Goal: Information Seeking & Learning: Learn about a topic

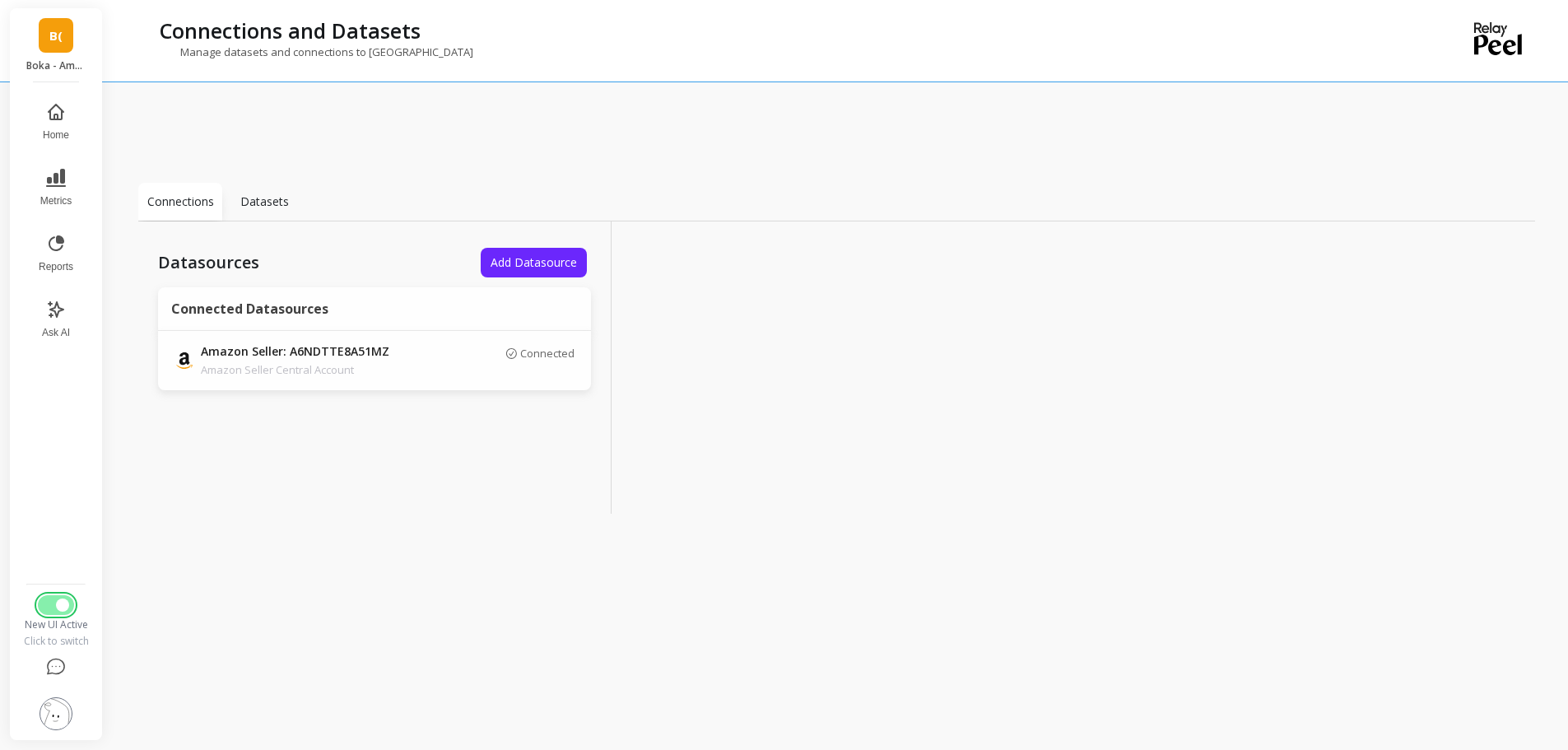
click at [48, 604] on button "Switch to Legacy UI" at bounding box center [56, 604] width 36 height 20
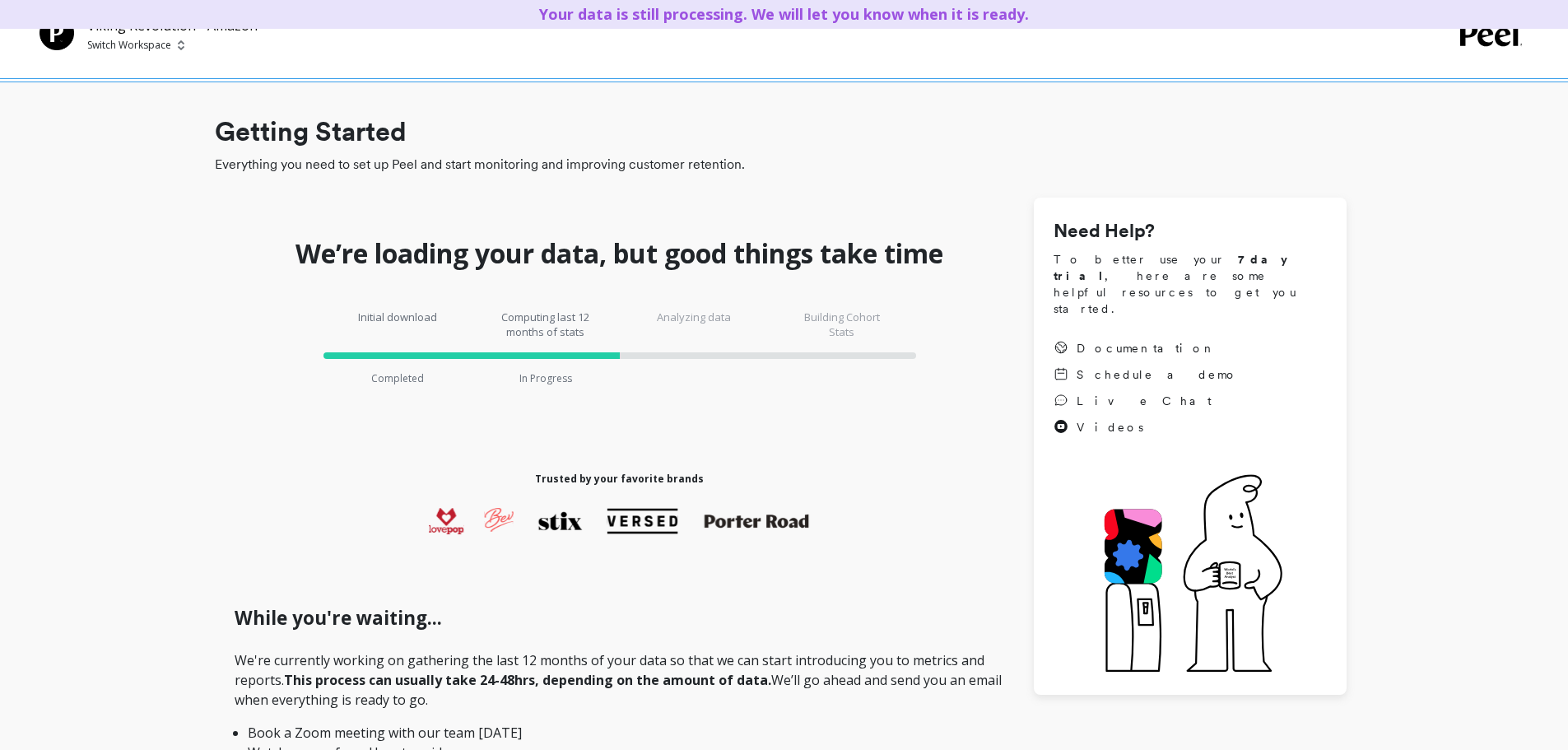
drag, startPoint x: 73, startPoint y: 134, endPoint x: 133, endPoint y: 82, distance: 79.4
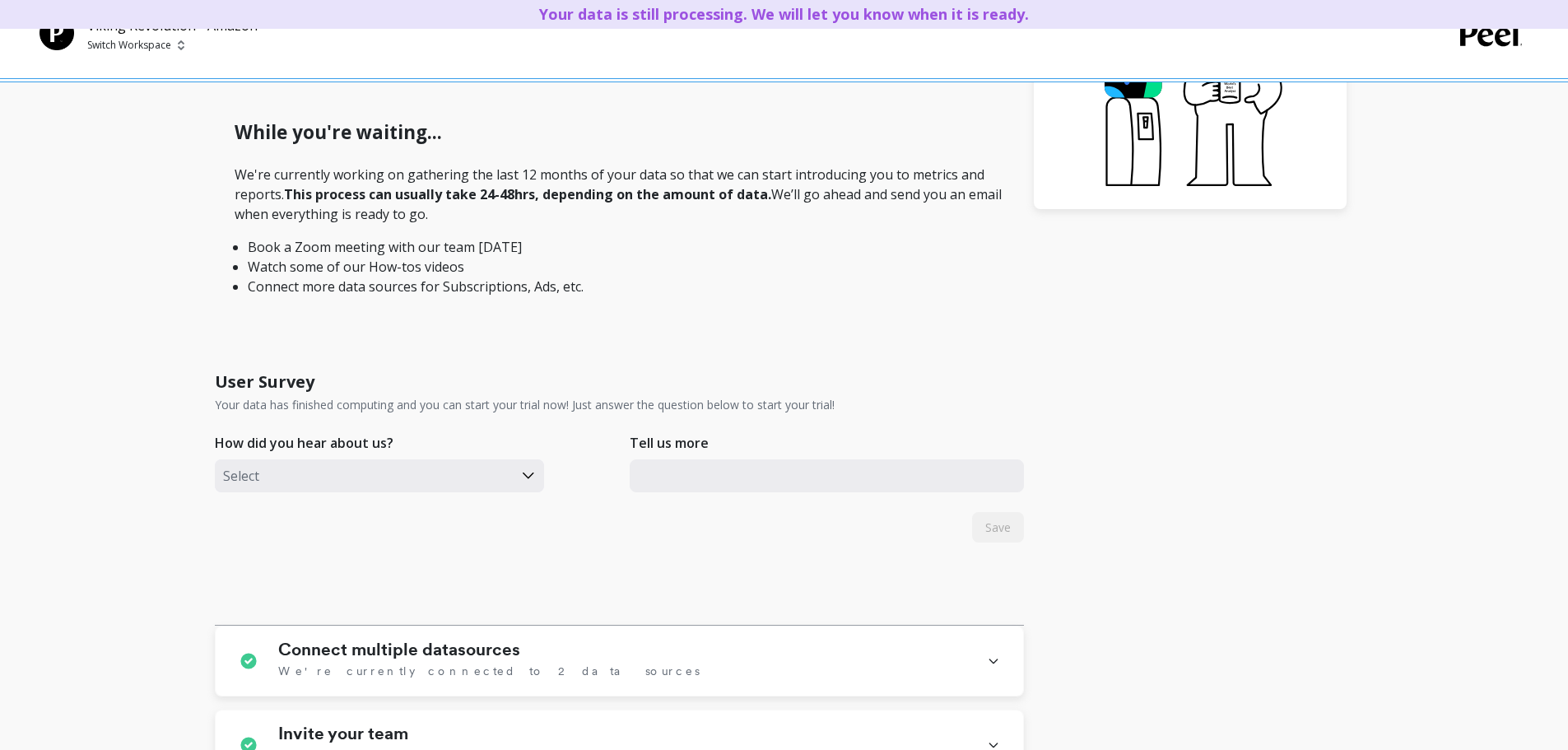
scroll to position [588, 0]
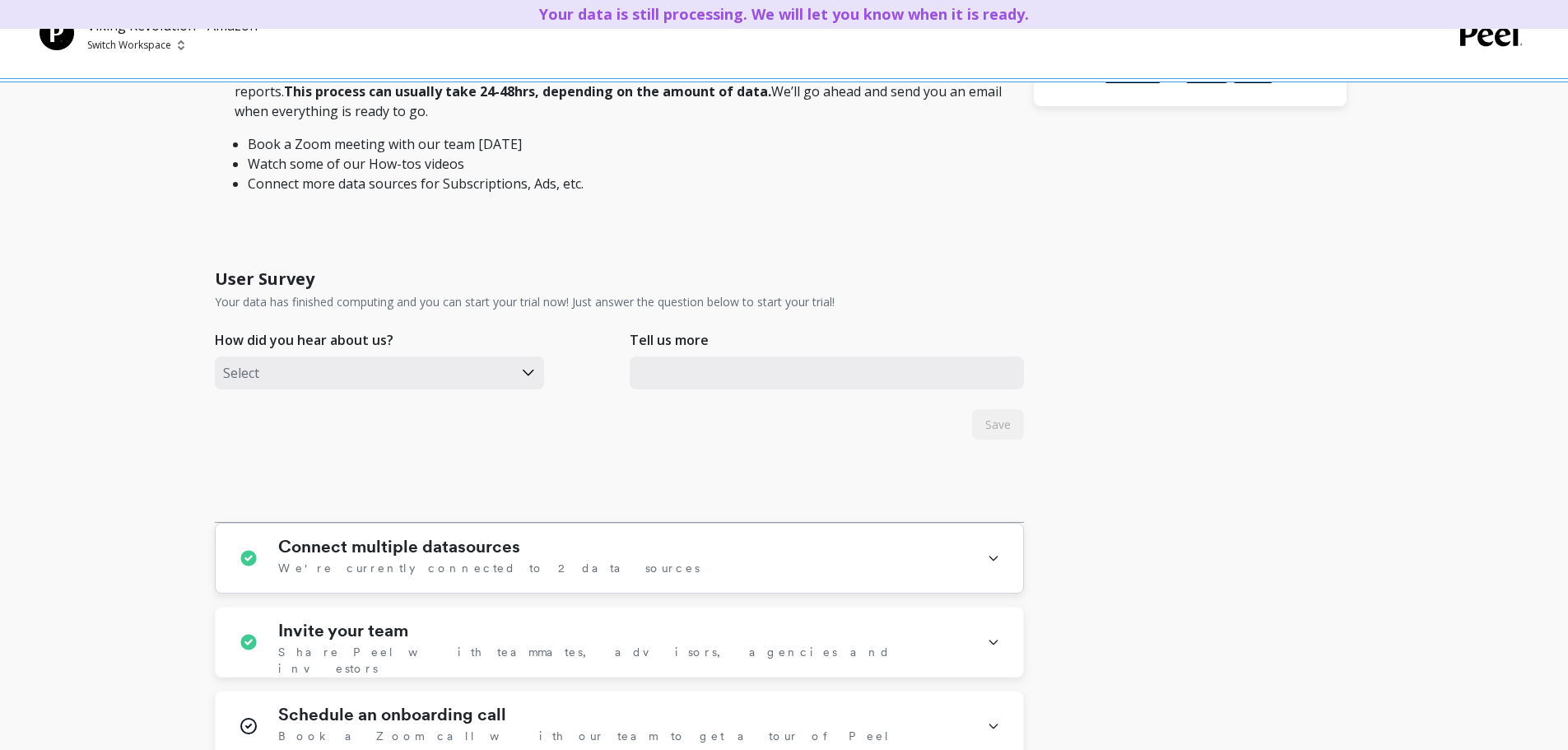
click at [609, 560] on div "Connect multiple datasources We're currently connected to 2 data sources" at bounding box center [622, 558] width 689 height 43
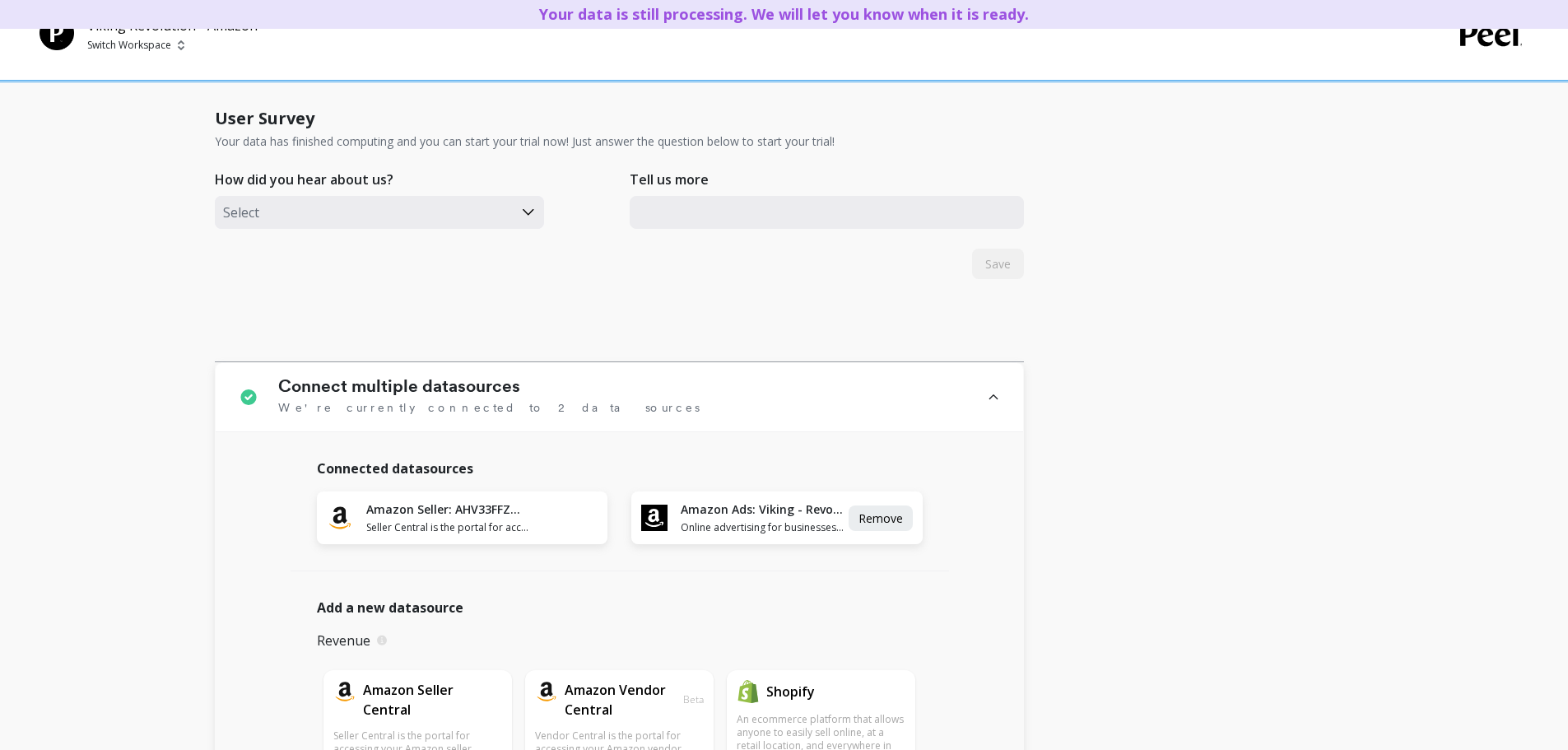
scroll to position [743, 0]
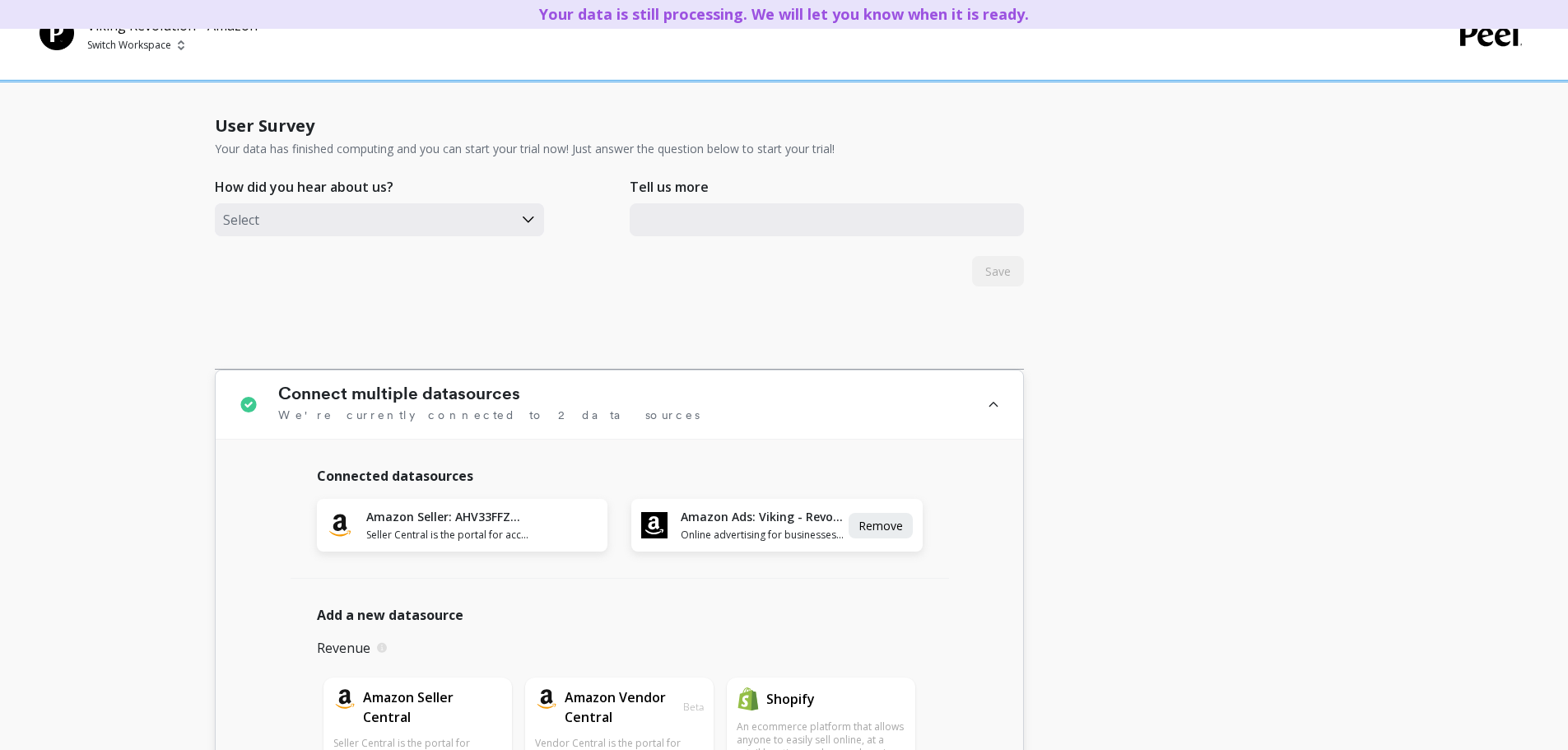
click at [540, 538] on div "Amazon Seller: AHV33FFZWBPVV Seller Central is the portal for accessing your Am…" at bounding box center [461, 525] width 290 height 53
click at [473, 533] on span "Seller Central is the portal for accessing your Amazon seller account." at bounding box center [448, 535] width 164 height 13
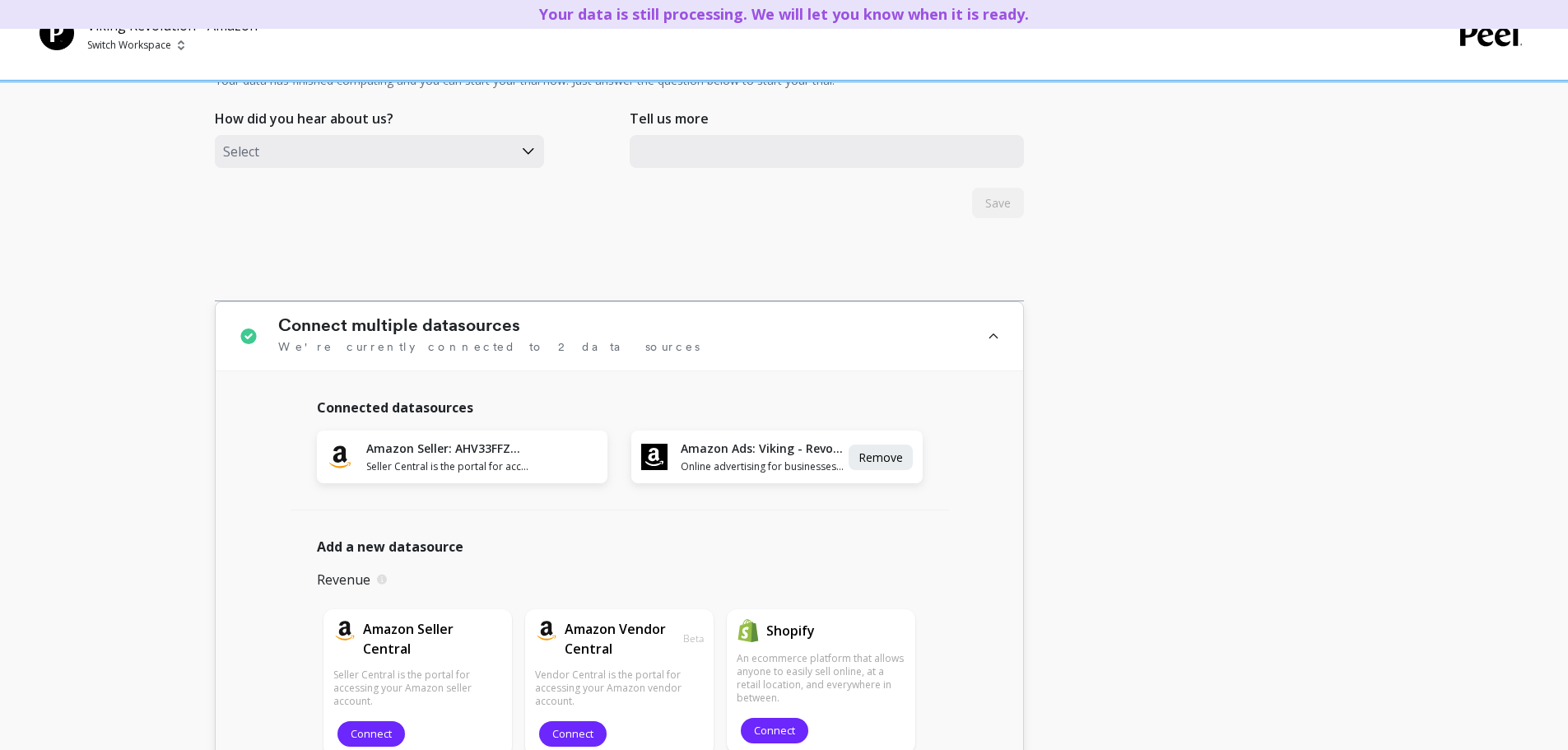
scroll to position [812, 0]
click at [532, 459] on div "Amazon Seller: AHV33FFZWBPVV Seller Central is the portal for accessing your Am…" at bounding box center [461, 456] width 290 height 53
click at [503, 463] on span "Seller Central is the portal for accessing your Amazon seller account." at bounding box center [448, 466] width 164 height 13
click at [348, 459] on img at bounding box center [340, 456] width 26 height 26
click at [523, 461] on span "Seller Central is the portal for accessing your Amazon seller account." at bounding box center [448, 466] width 164 height 13
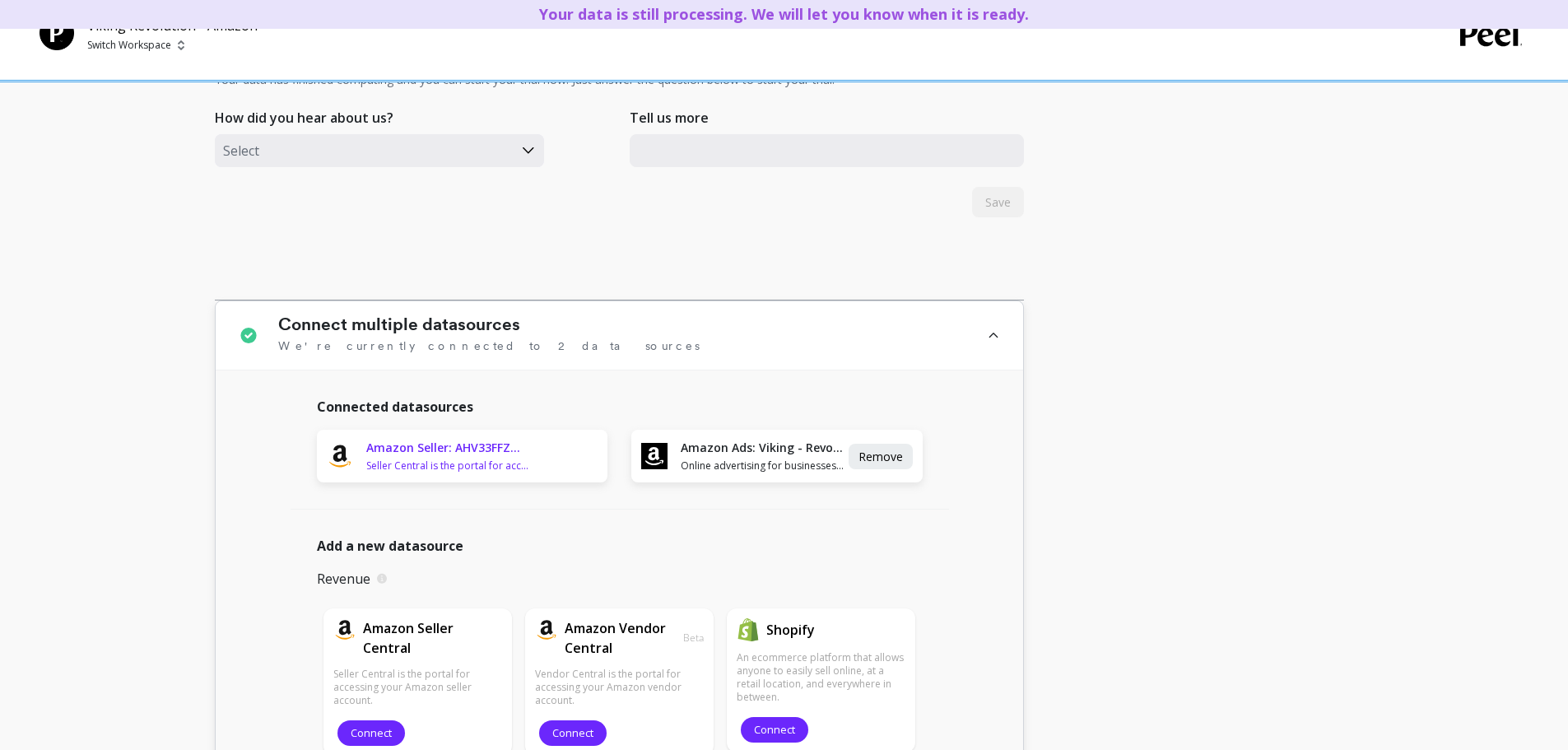
click at [523, 461] on span "Seller Central is the portal for accessing your Amazon seller account." at bounding box center [448, 466] width 164 height 13
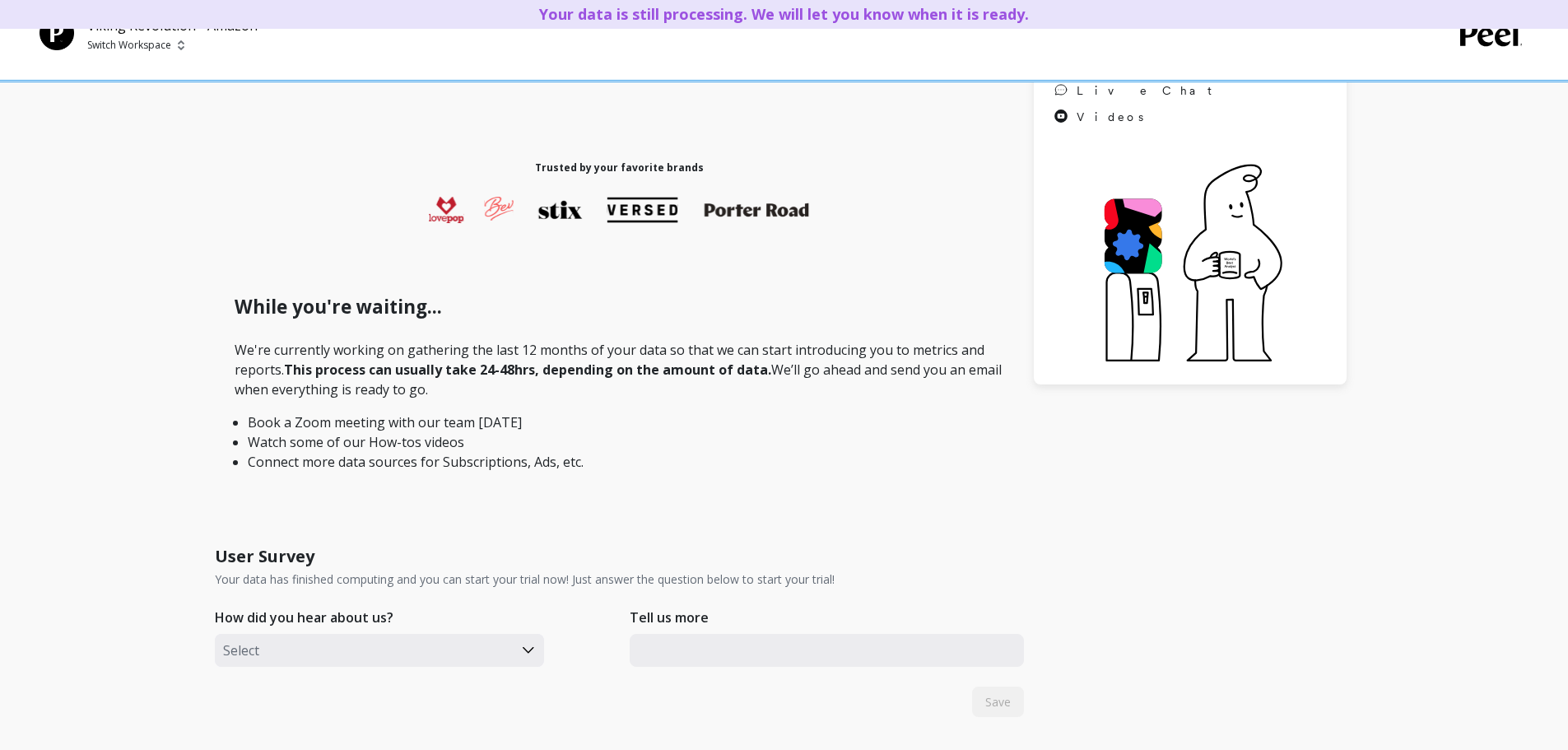
scroll to position [0, 0]
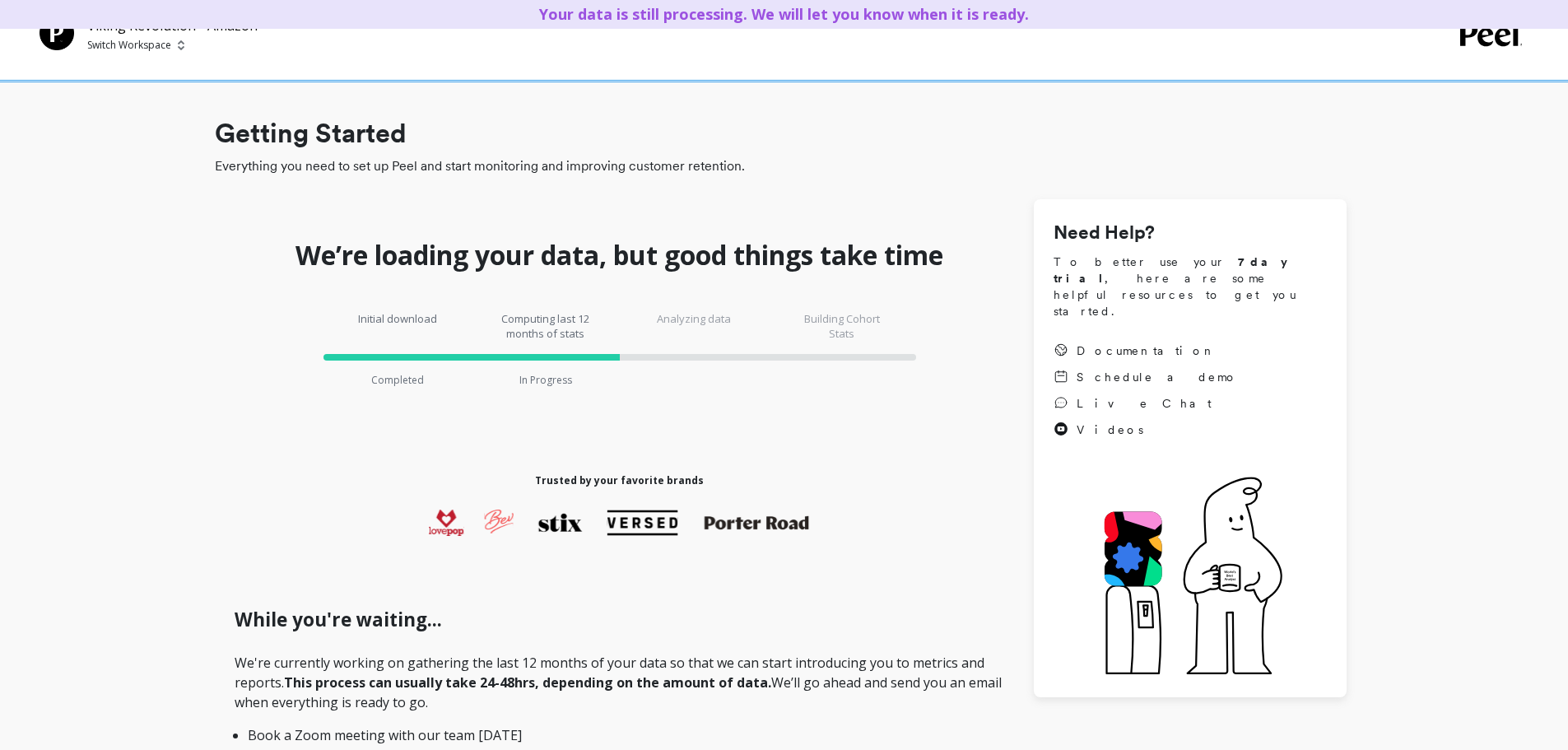
click at [163, 54] on div "Viking Revolution - Amazon Switch Workspace" at bounding box center [784, 41] width 1568 height 81
click at [164, 50] on p "Switch Workspace" at bounding box center [129, 45] width 84 height 13
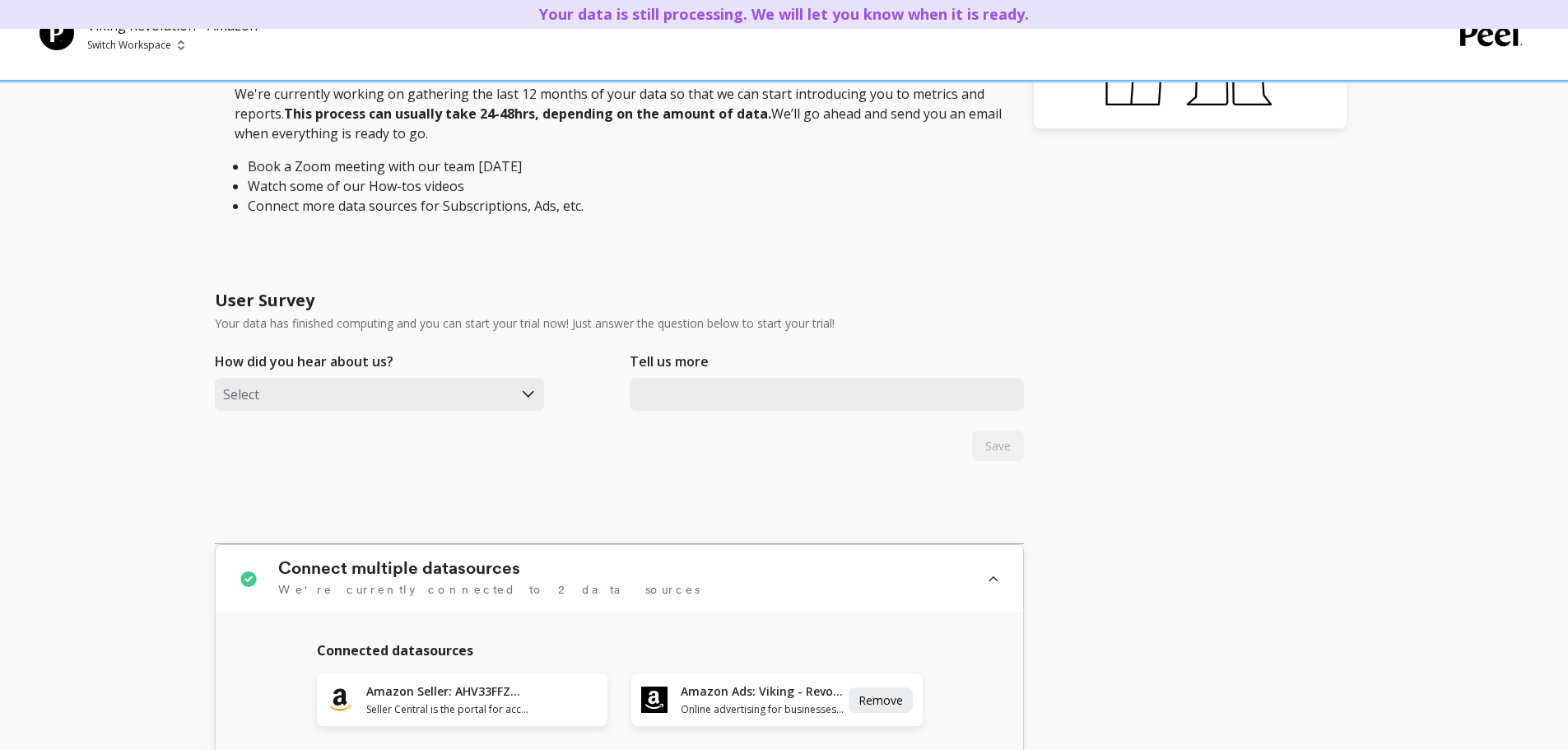
scroll to position [741, 0]
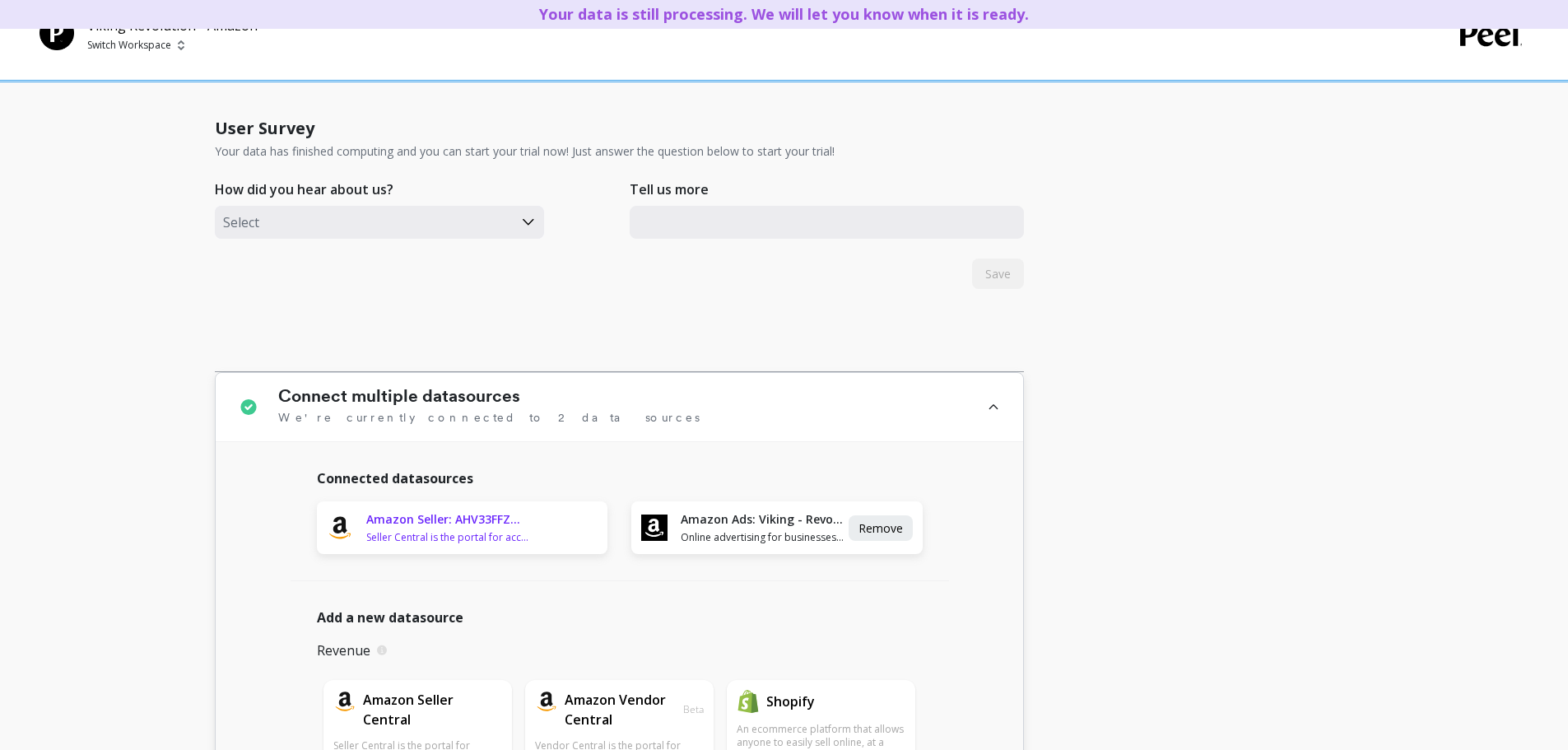
click at [403, 533] on span "Seller Central is the portal for accessing your Amazon seller account." at bounding box center [448, 537] width 164 height 13
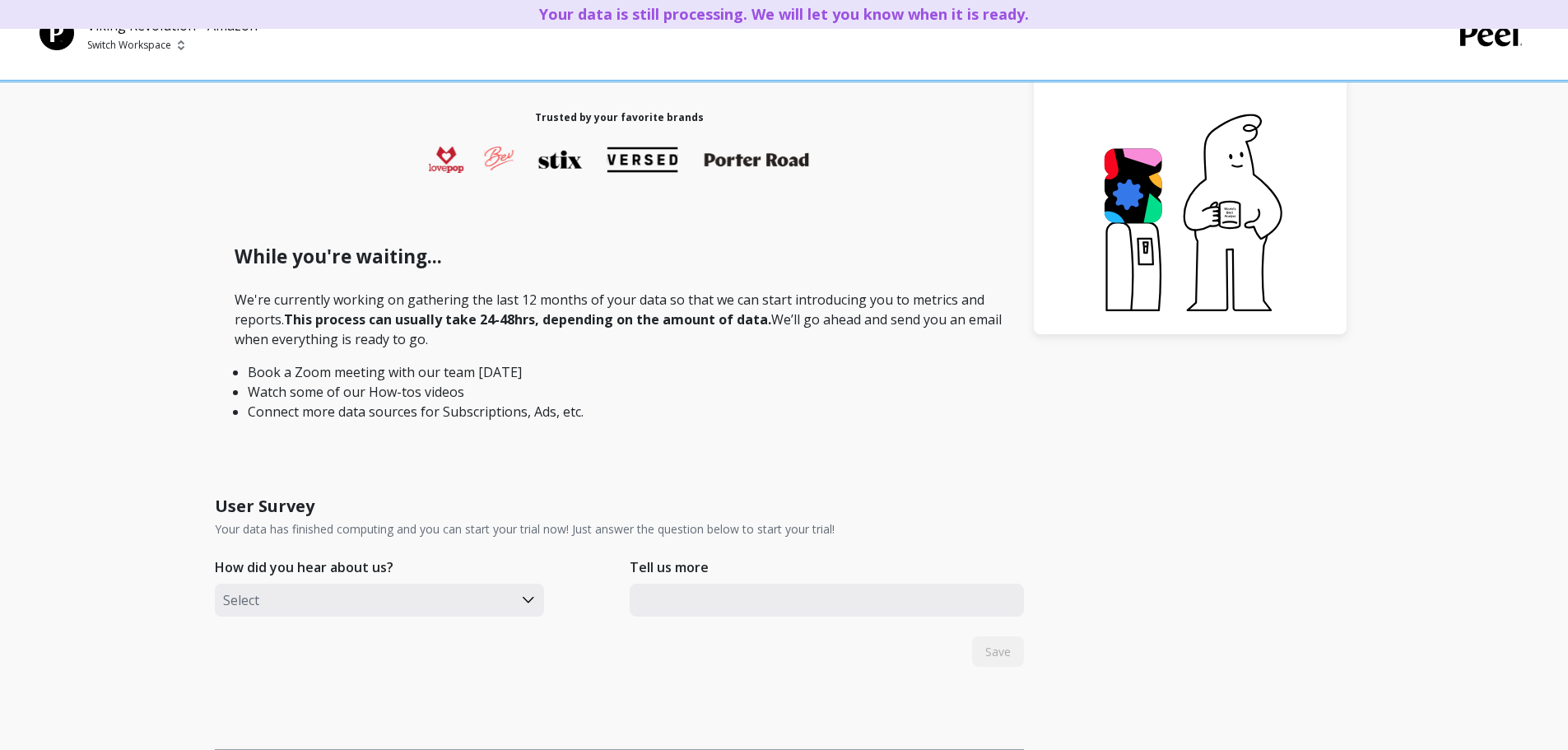
scroll to position [329, 0]
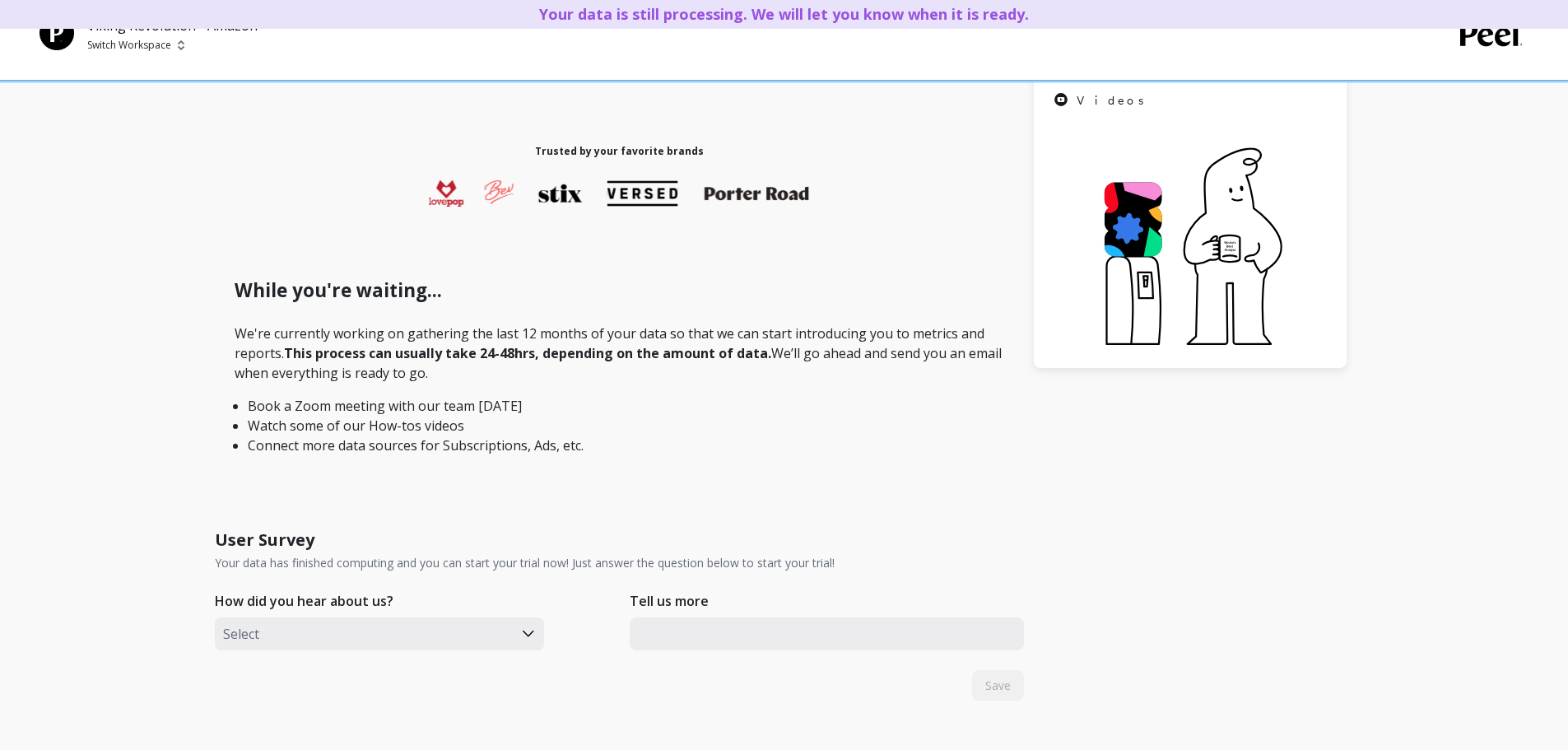
click at [155, 46] on p "Switch Workspace" at bounding box center [129, 45] width 84 height 13
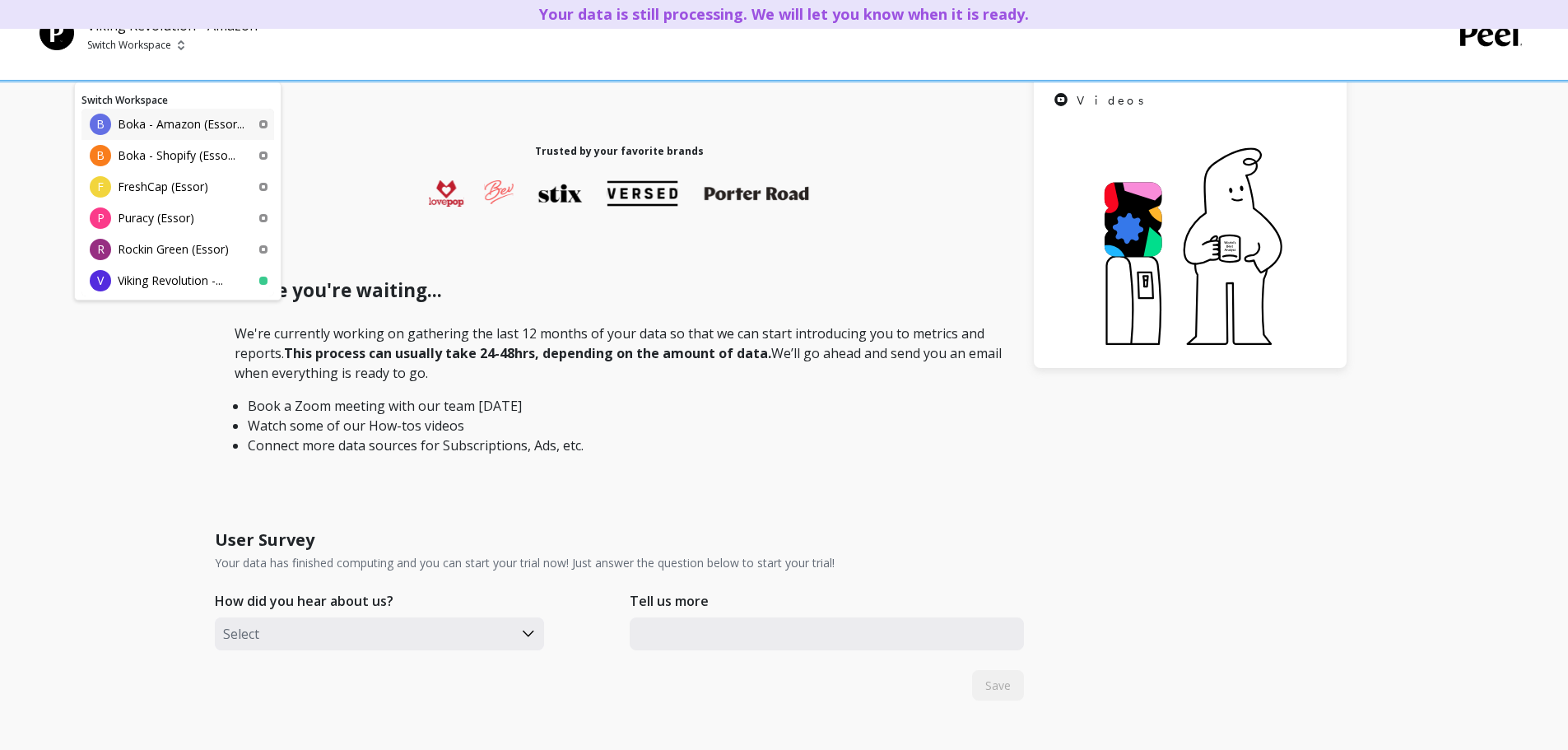
click at [170, 134] on div "B Boka - Amazon (Essor..." at bounding box center [178, 124] width 193 height 31
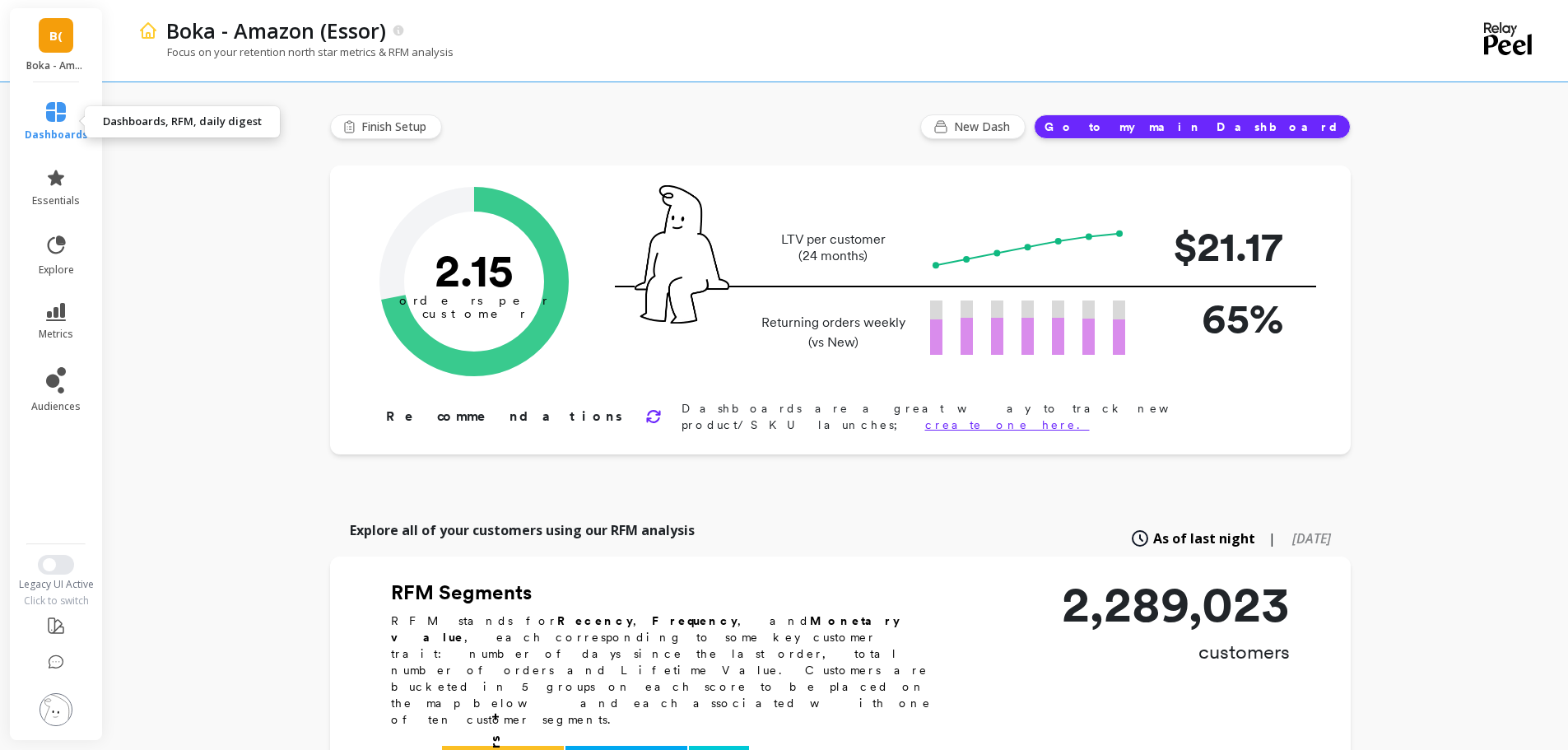
click at [67, 117] on link "dashboards" at bounding box center [56, 122] width 64 height 40
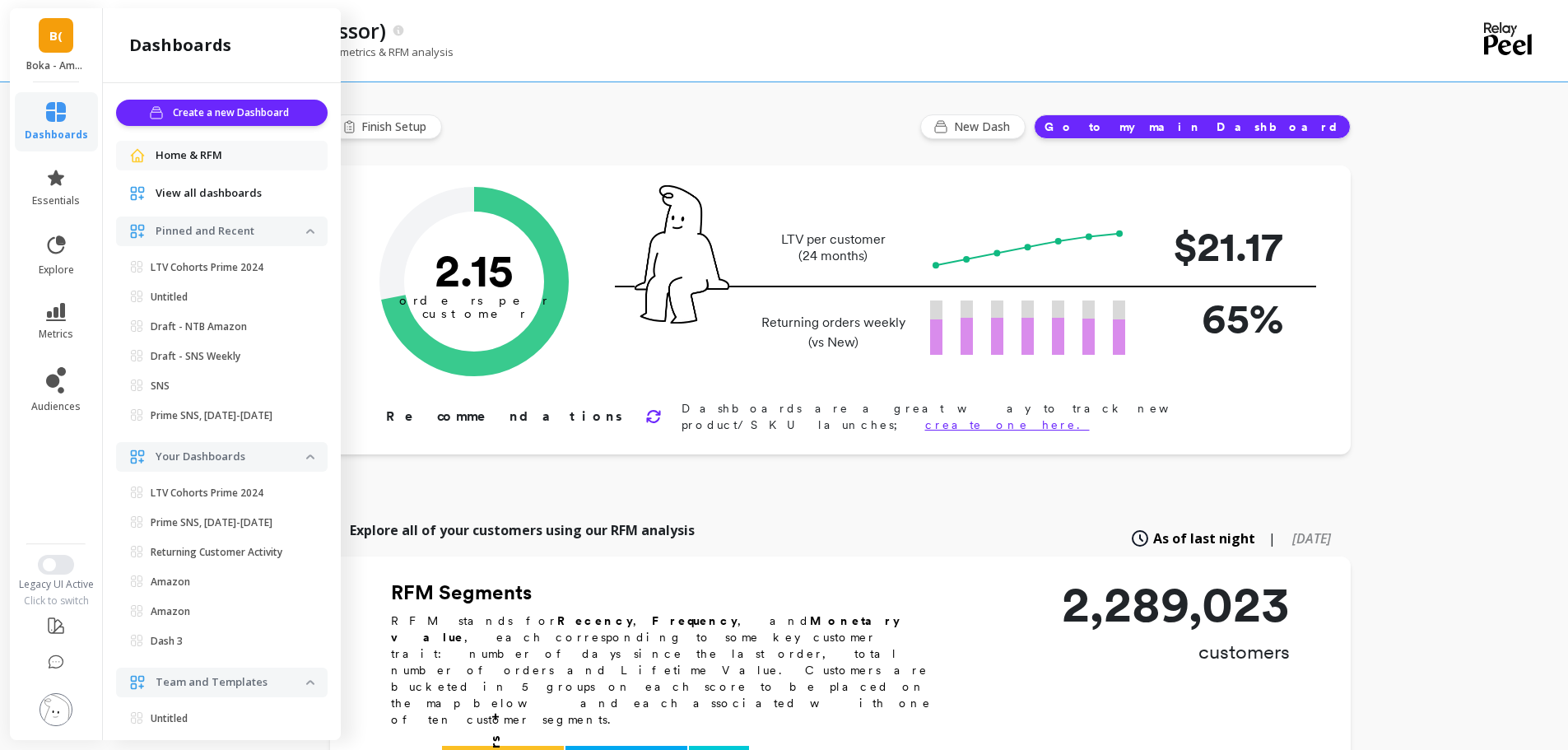
click at [68, 708] on img at bounding box center [56, 709] width 33 height 33
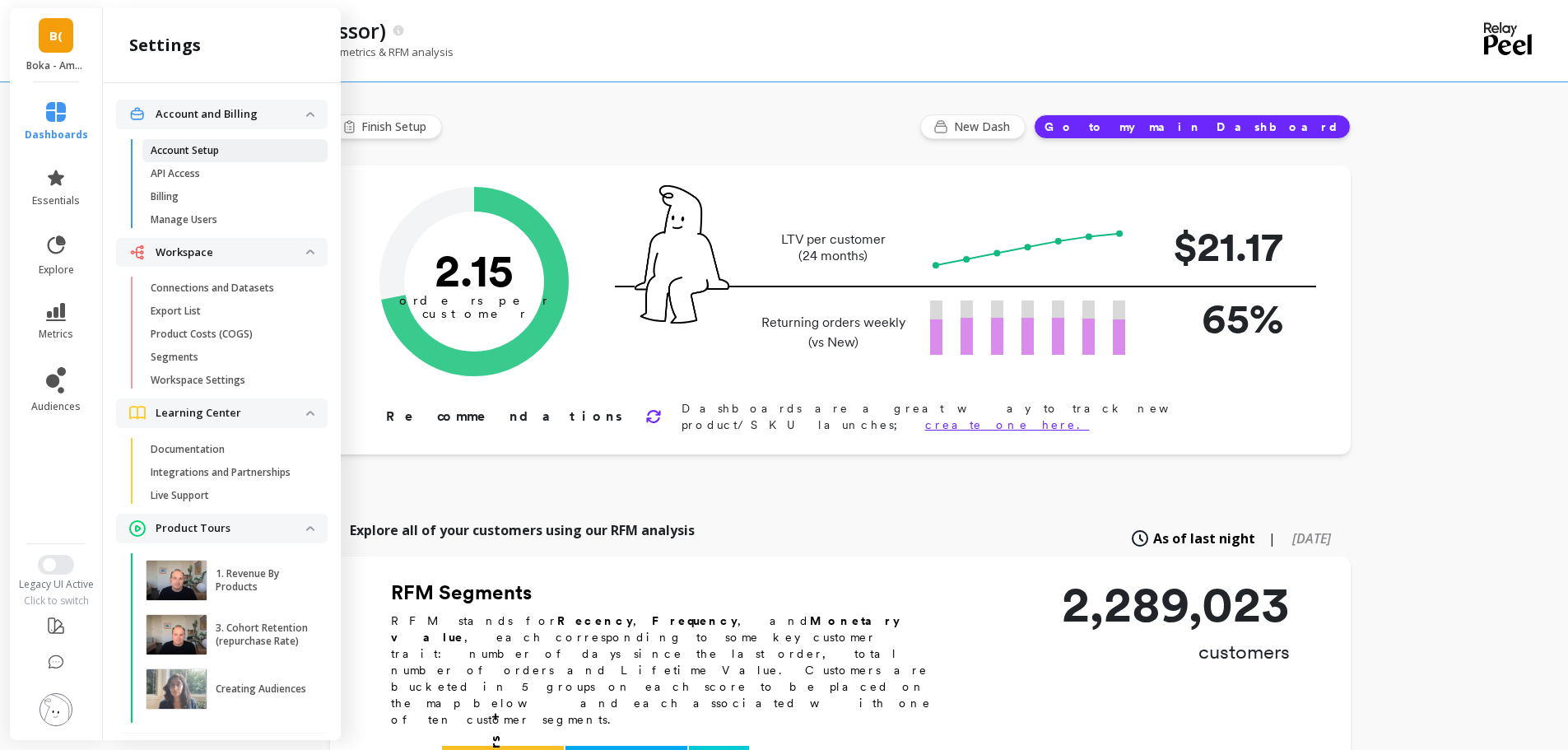
click at [244, 158] on link "Account Setup" at bounding box center [235, 150] width 185 height 23
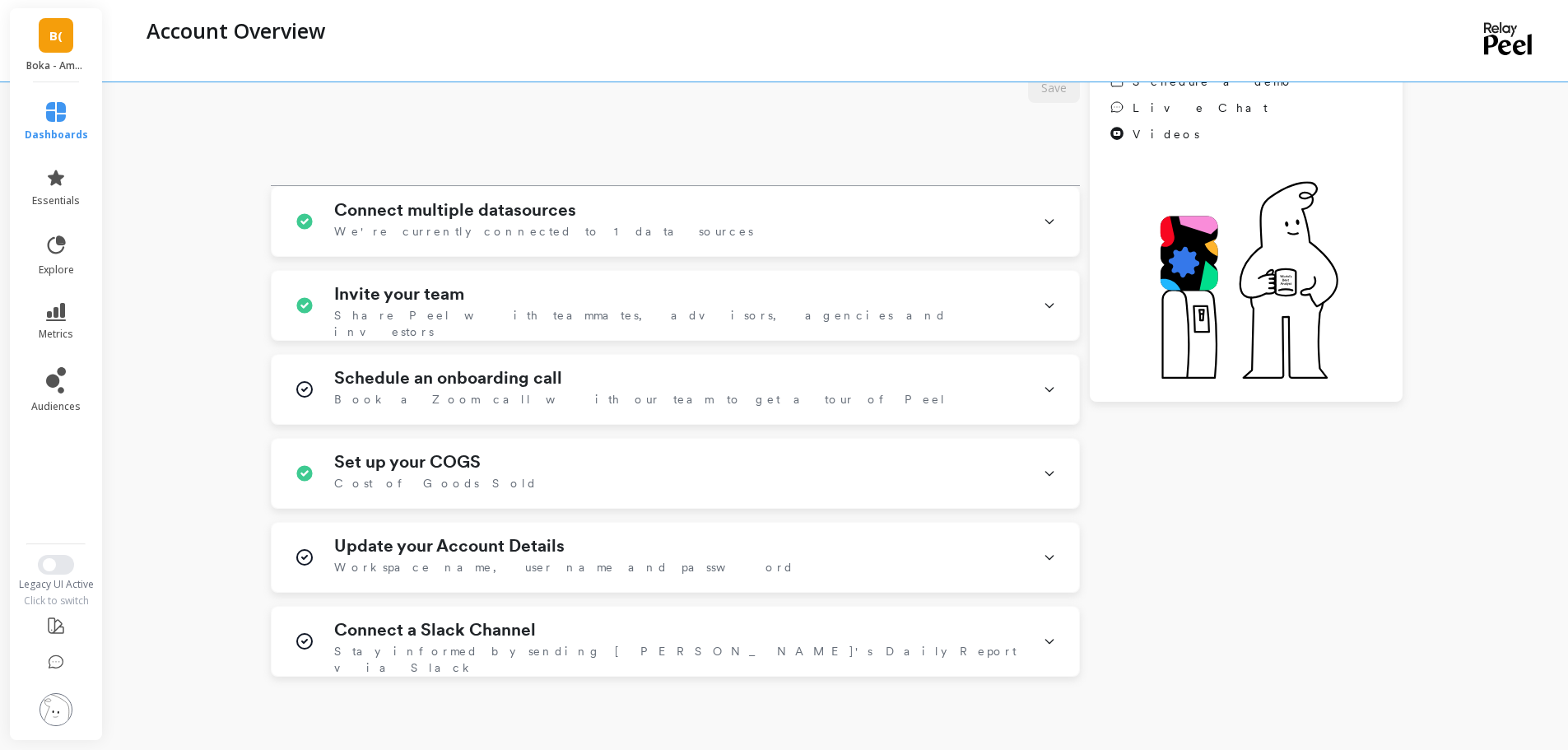
scroll to position [329, 0]
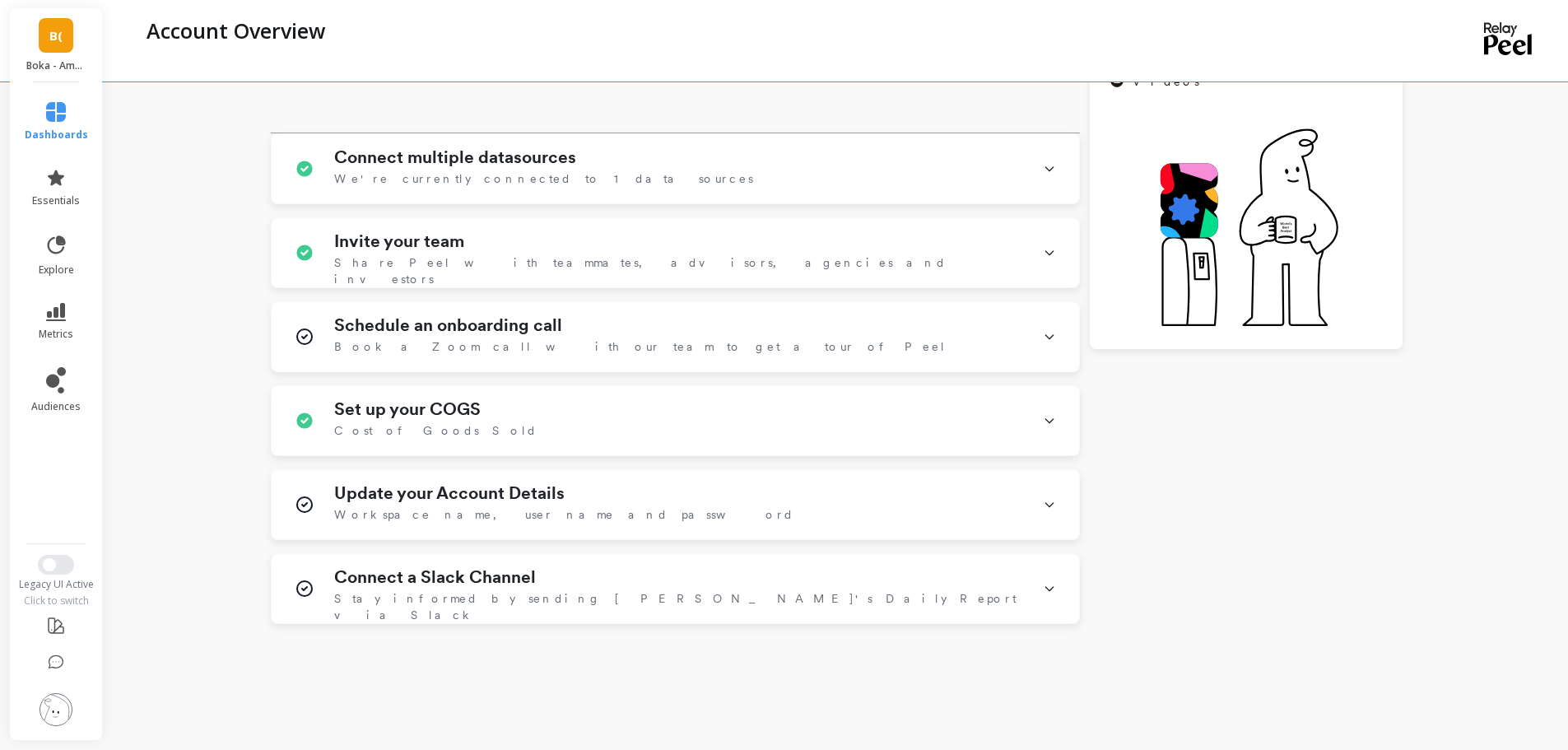
click at [63, 708] on img at bounding box center [56, 709] width 33 height 33
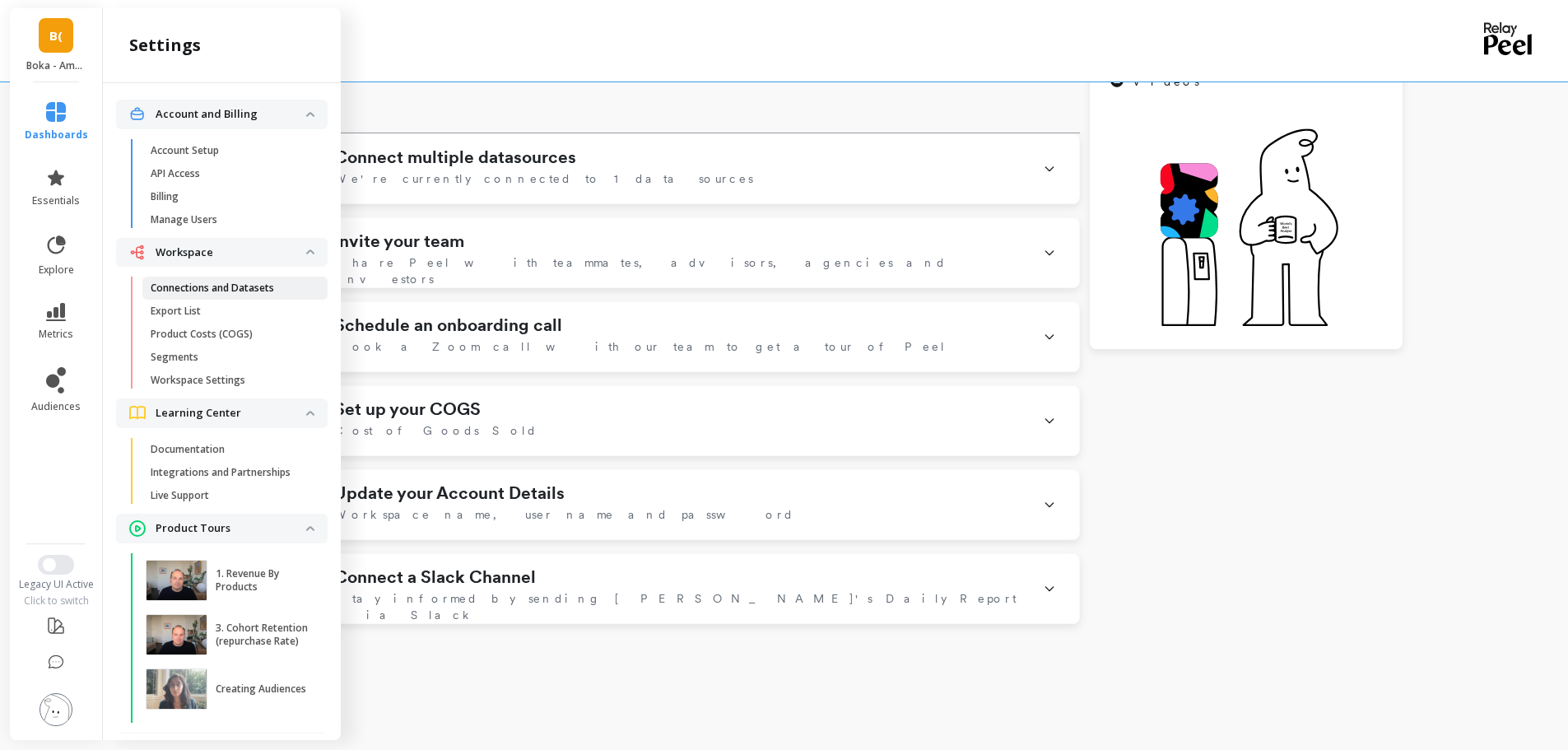
click at [242, 296] on link "Connections and Datasets" at bounding box center [235, 288] width 185 height 23
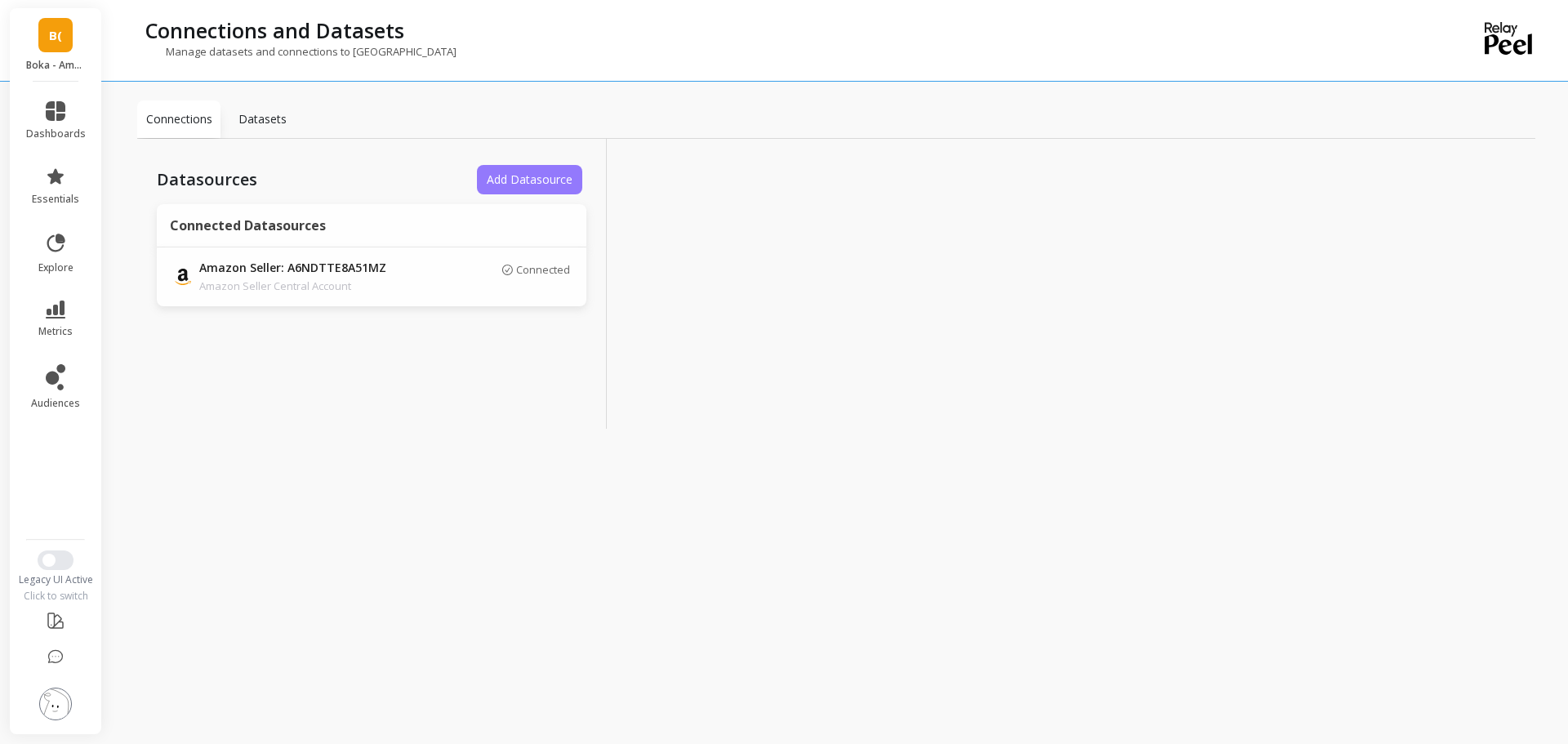
click at [523, 184] on span "Add Datasource" at bounding box center [529, 179] width 85 height 16
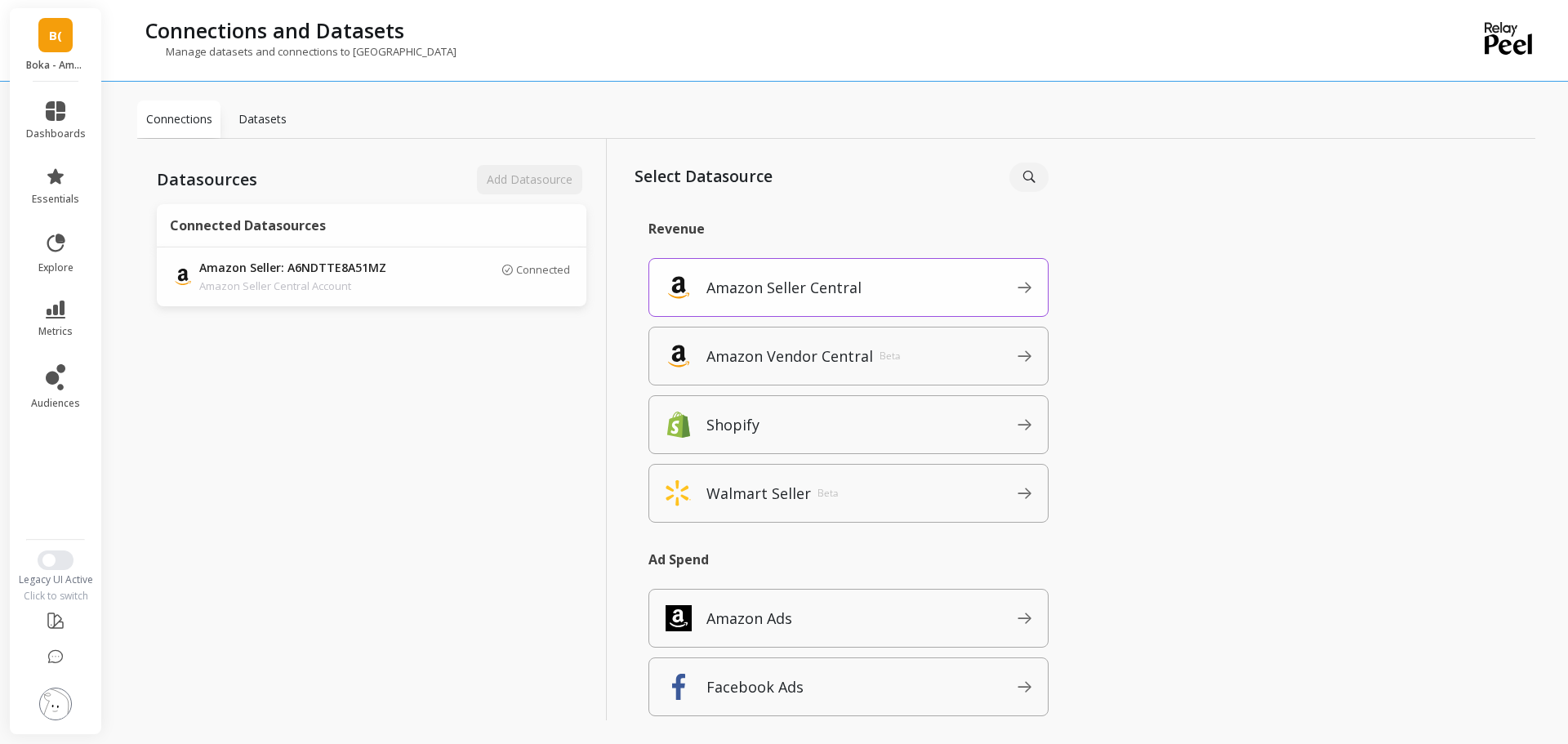
click at [872, 281] on span "Amazon Seller Central" at bounding box center [862, 287] width 311 height 26
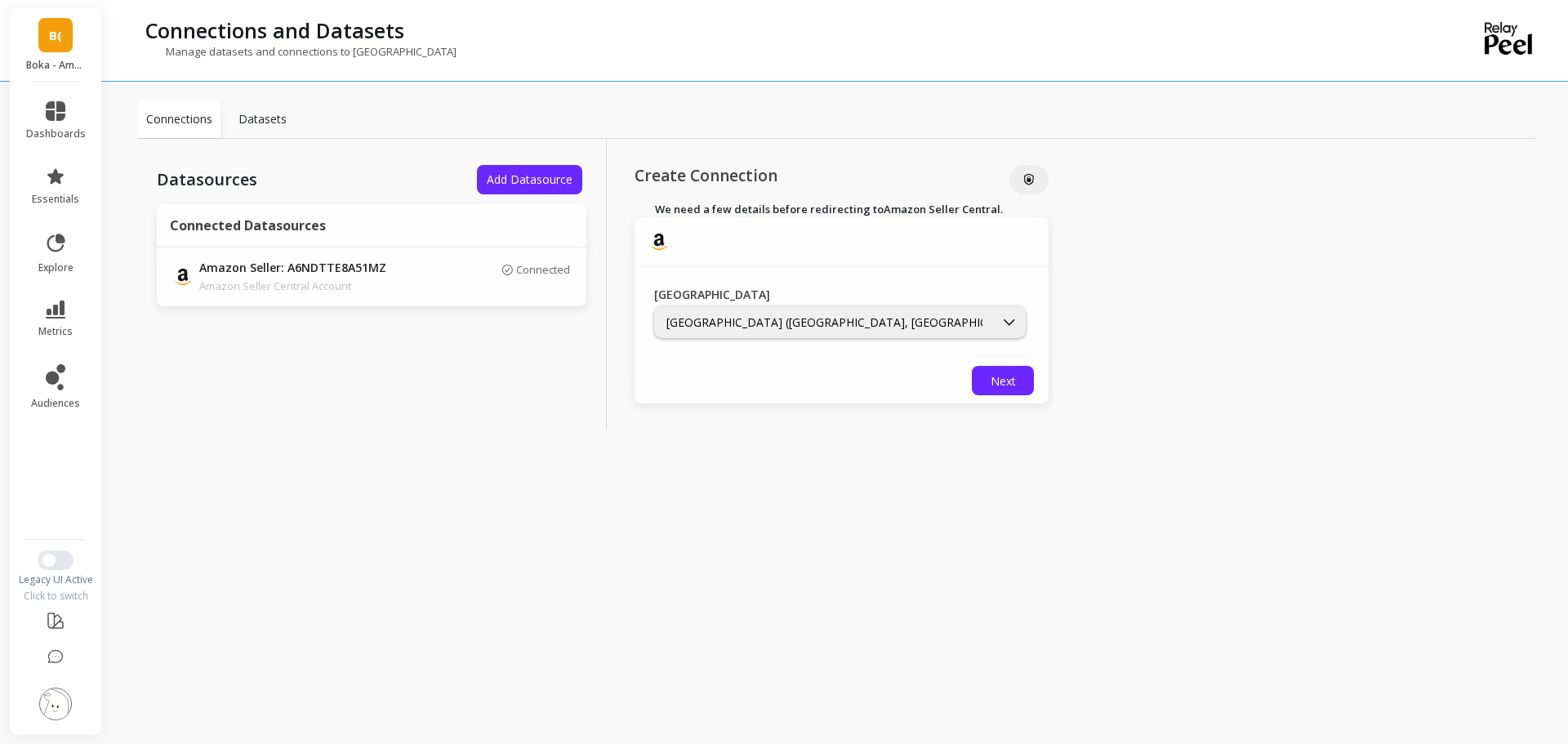
click at [44, 35] on link "B(" at bounding box center [56, 35] width 34 height 34
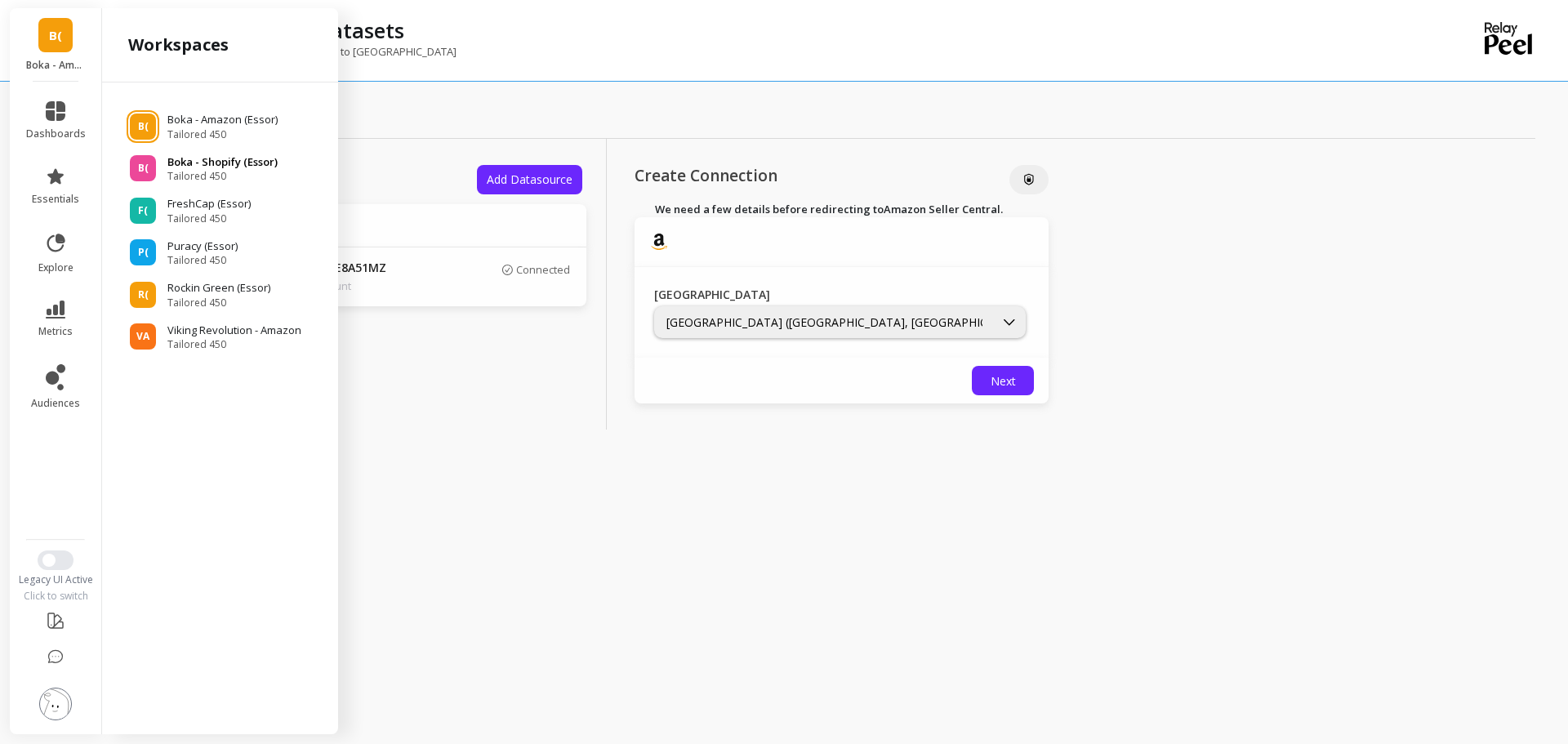
click at [196, 170] on span "Tailored 450" at bounding box center [222, 176] width 110 height 13
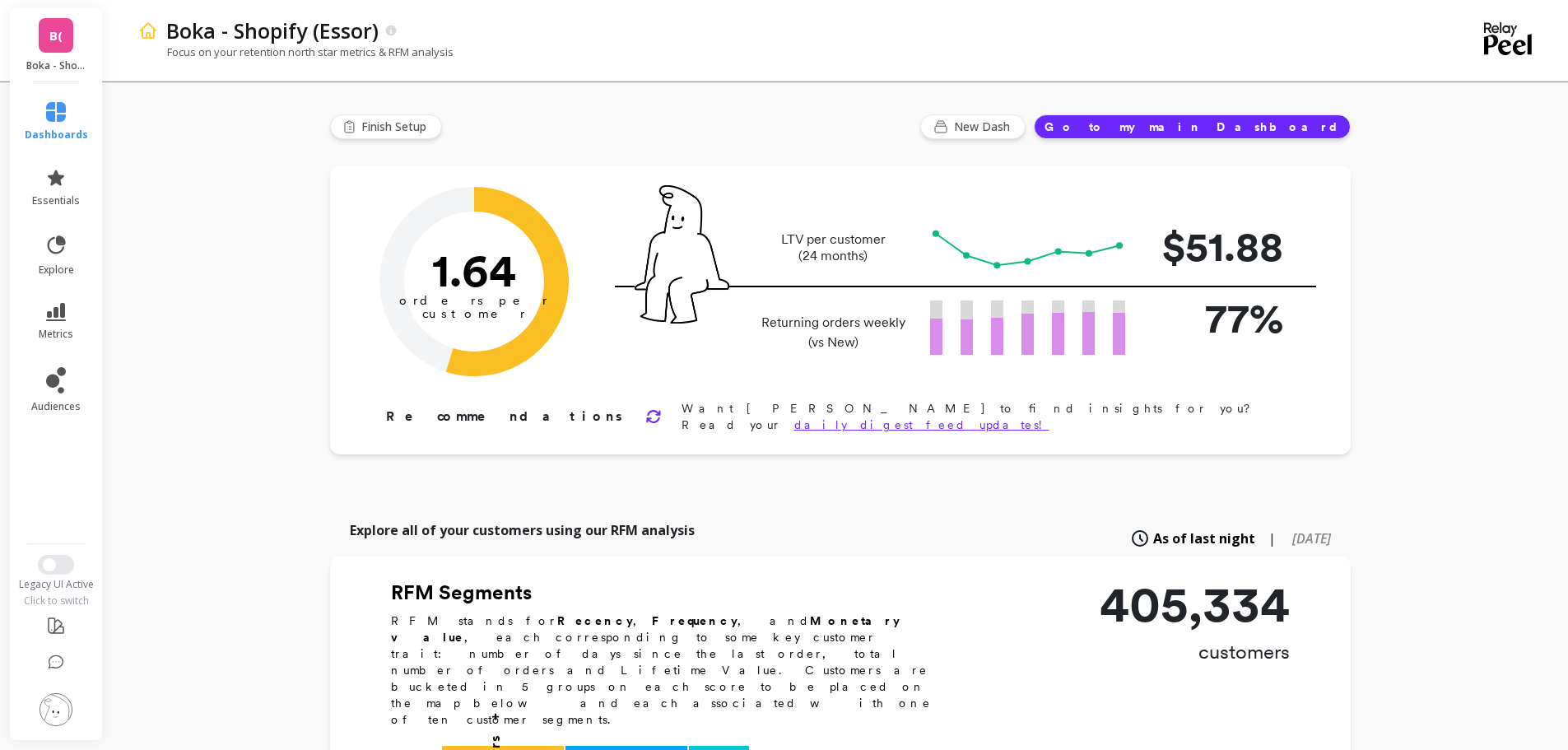
click at [53, 697] on img at bounding box center [56, 709] width 33 height 33
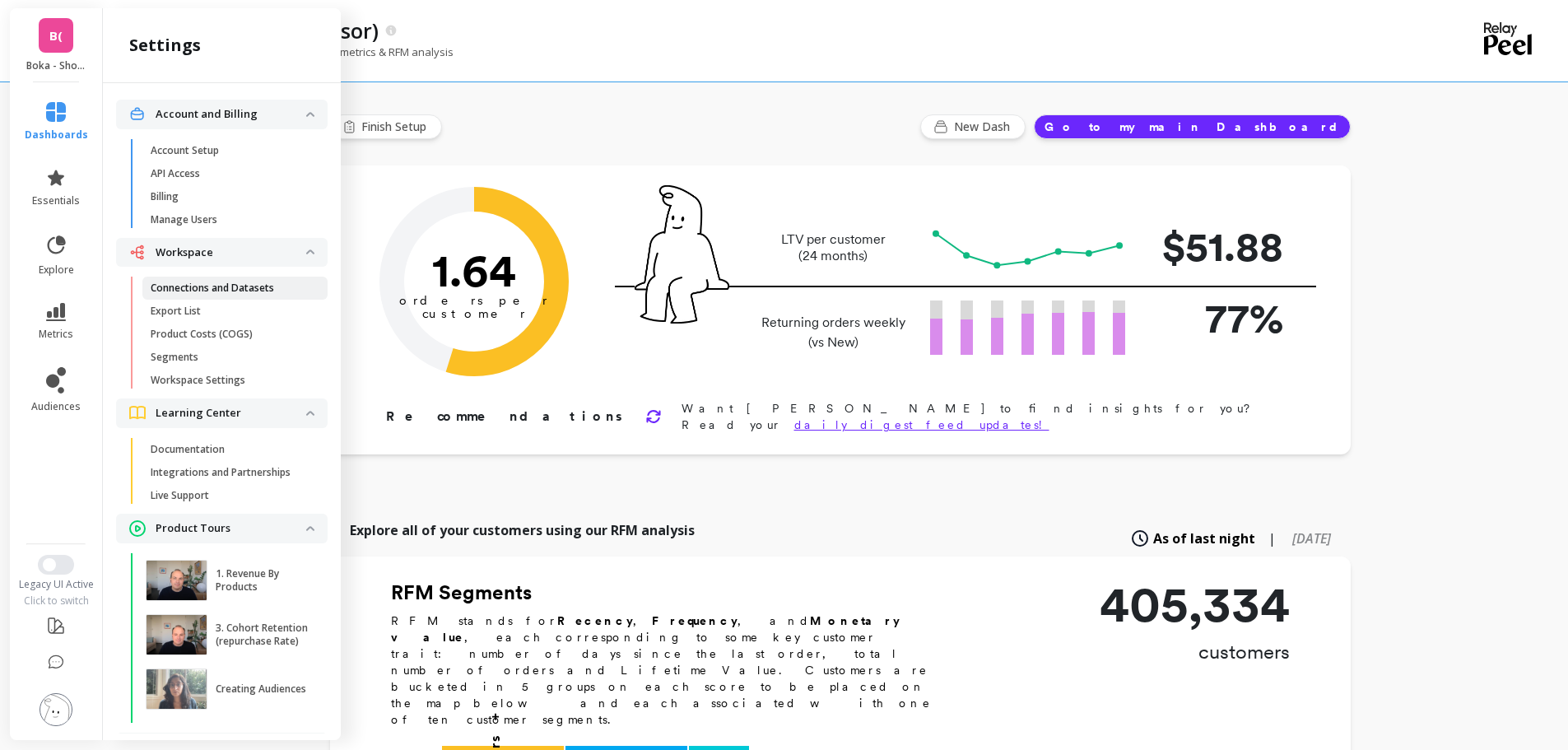
click at [235, 279] on link "Connections and Datasets" at bounding box center [235, 288] width 185 height 23
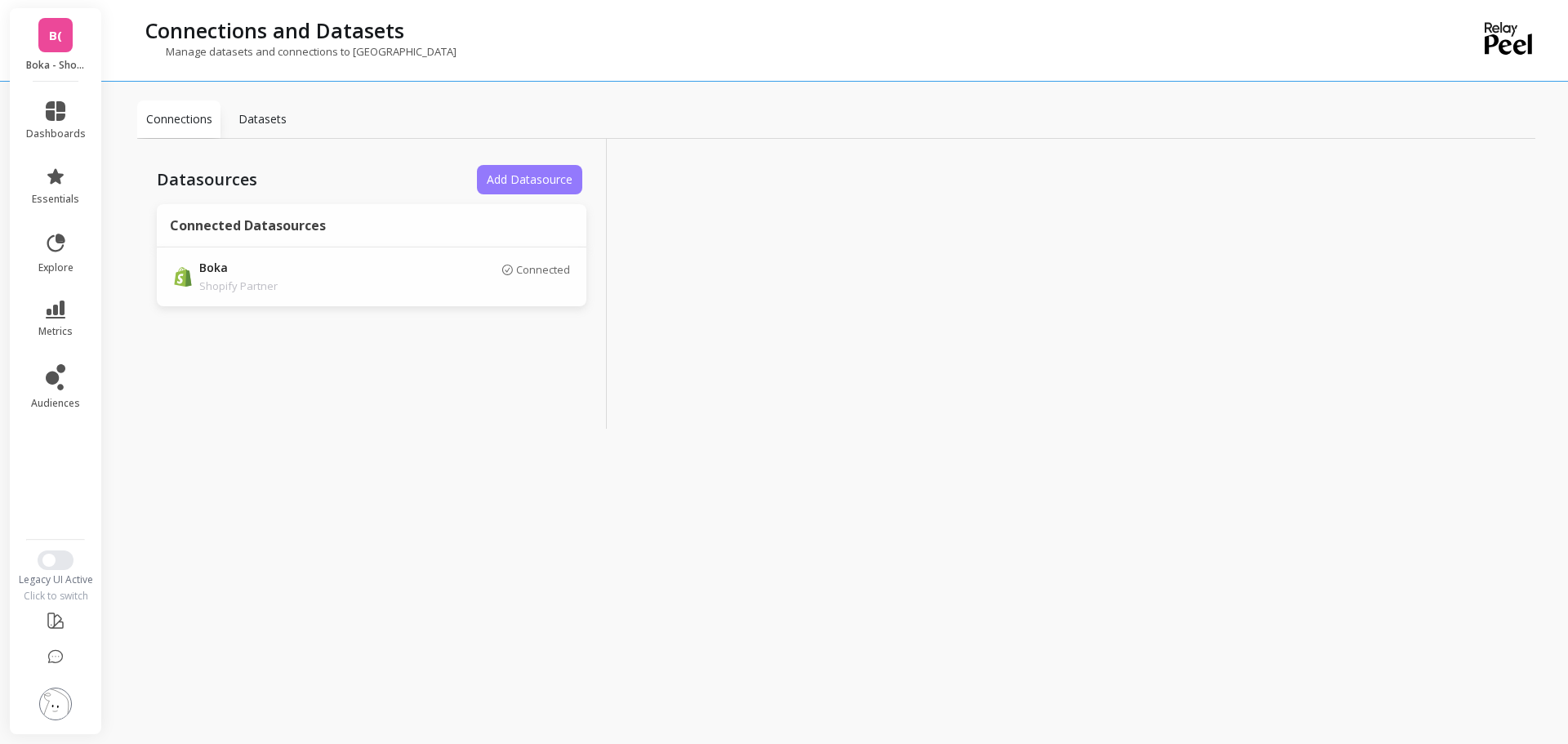
click at [532, 176] on span "Add Datasource" at bounding box center [529, 179] width 85 height 16
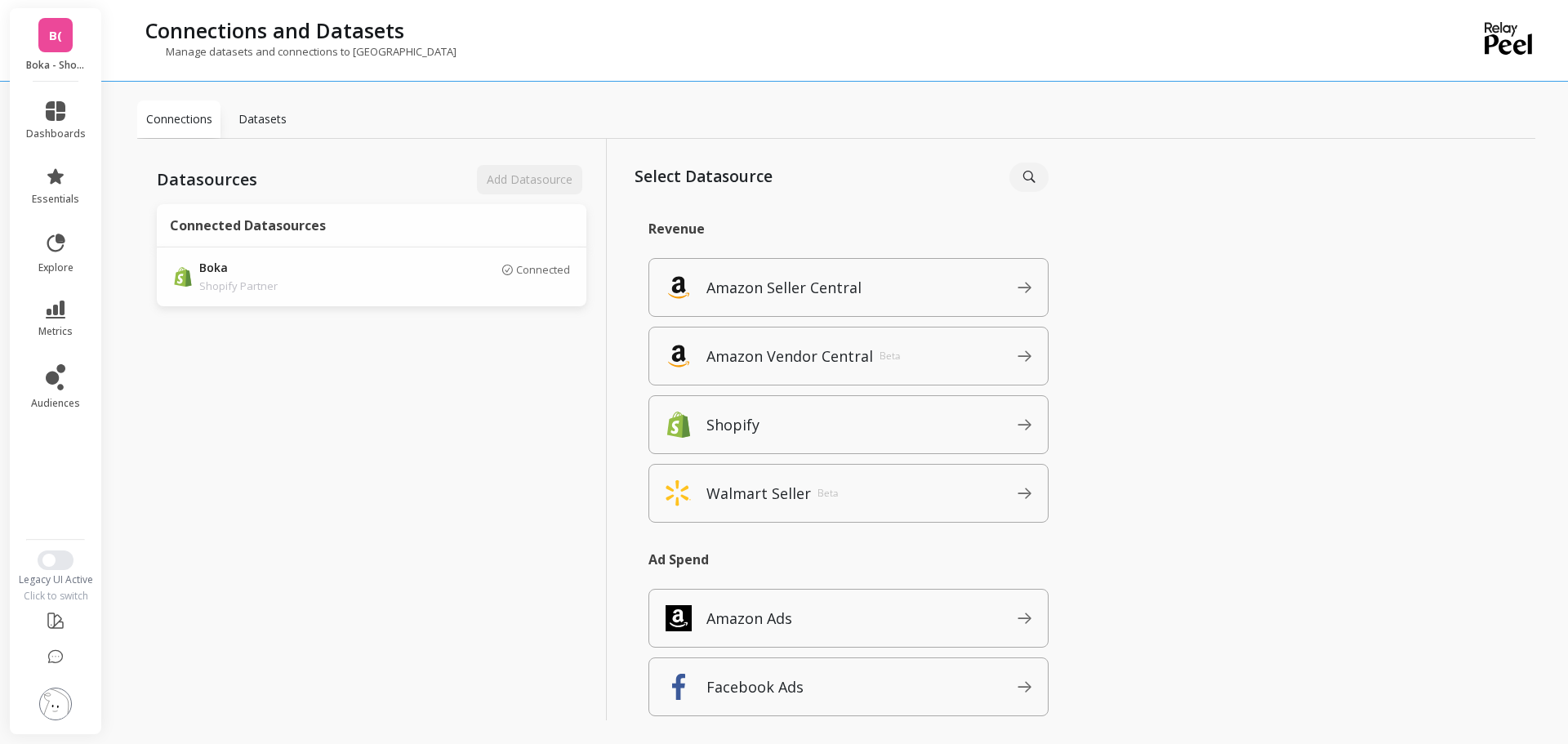
click at [43, 707] on img at bounding box center [56, 704] width 33 height 33
click at [245, 610] on div "Datasources Add Datasource Connected Datasources Boka Shopify Partner Connected" at bounding box center [372, 447] width 469 height 617
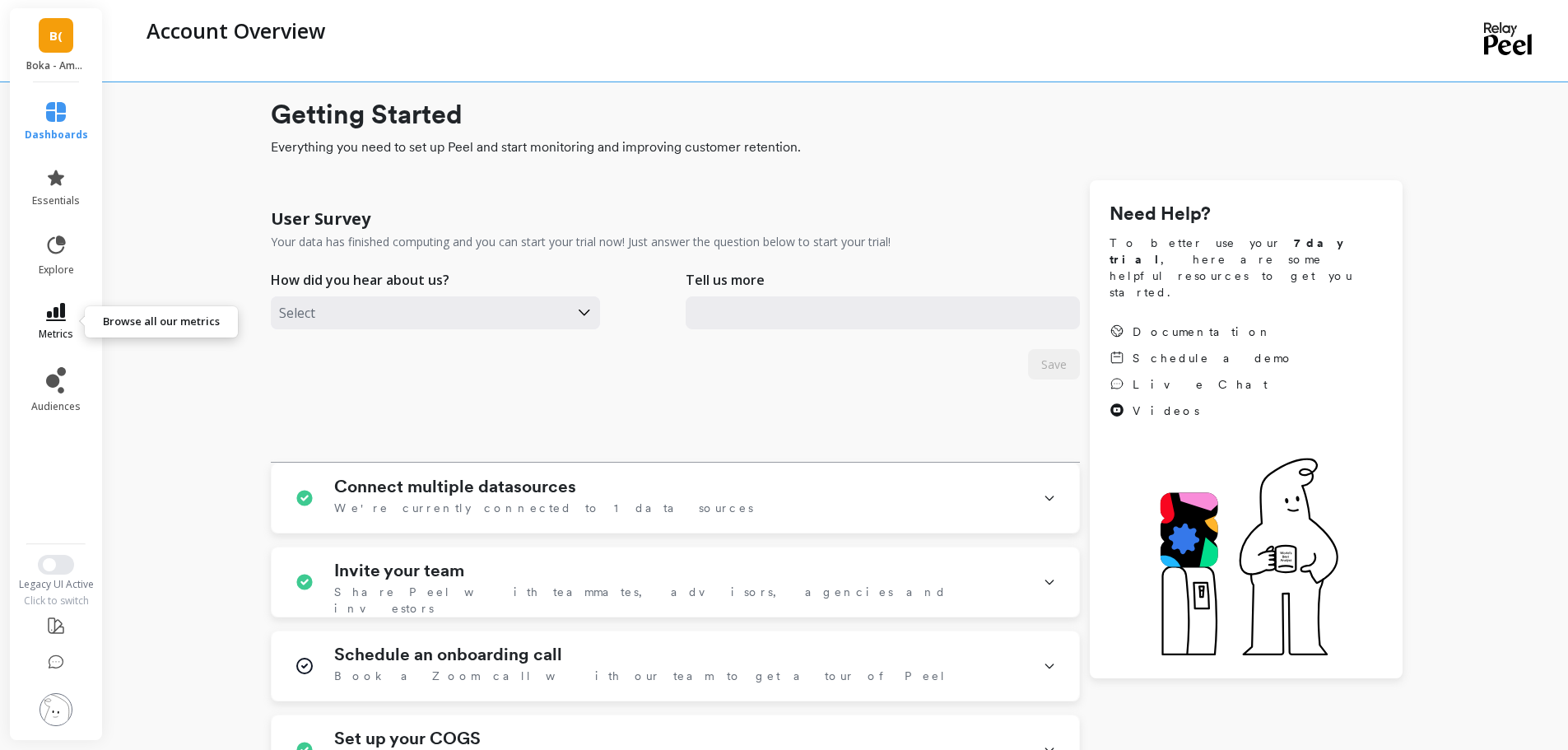
click at [54, 333] on span "metrics" at bounding box center [56, 334] width 35 height 13
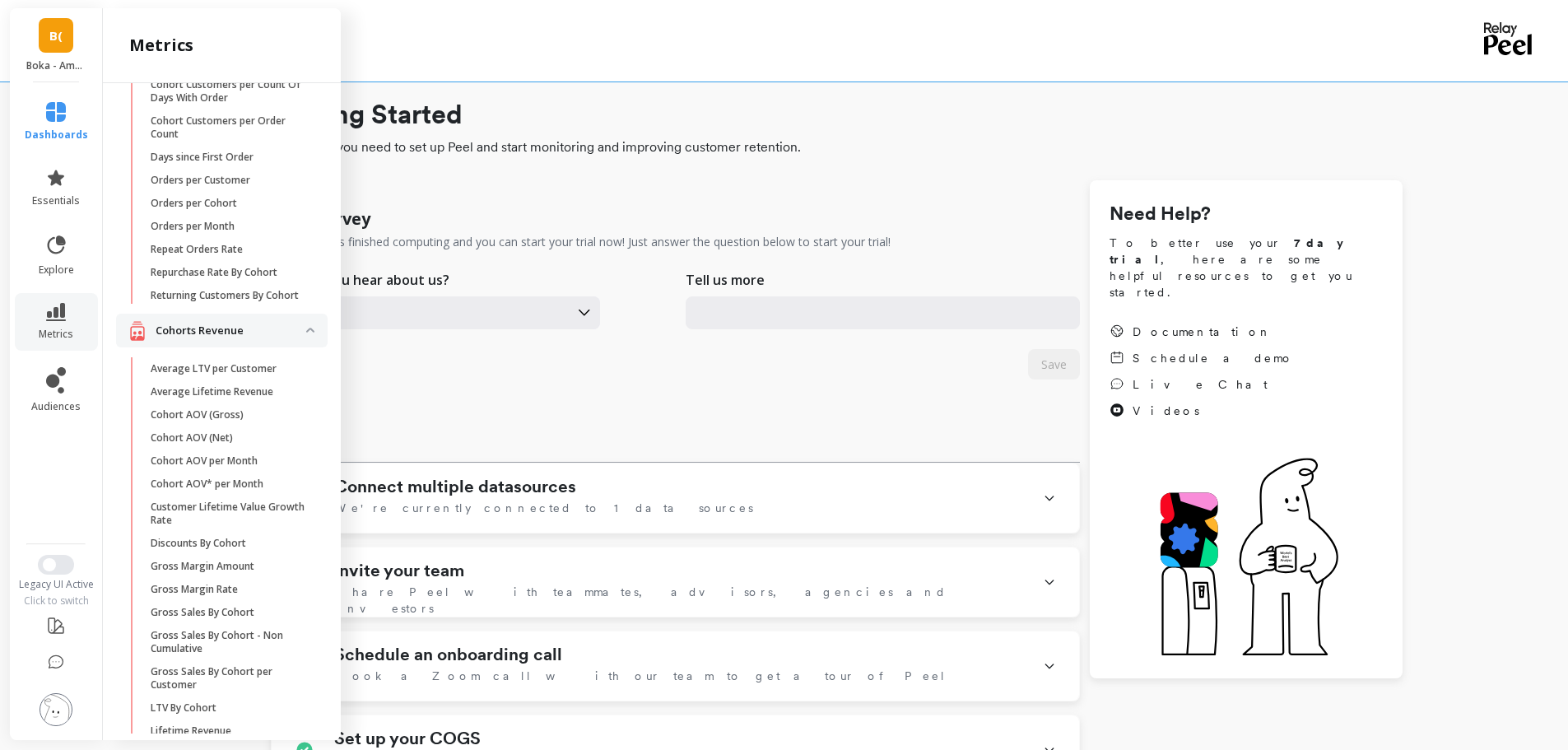
scroll to position [27, 0]
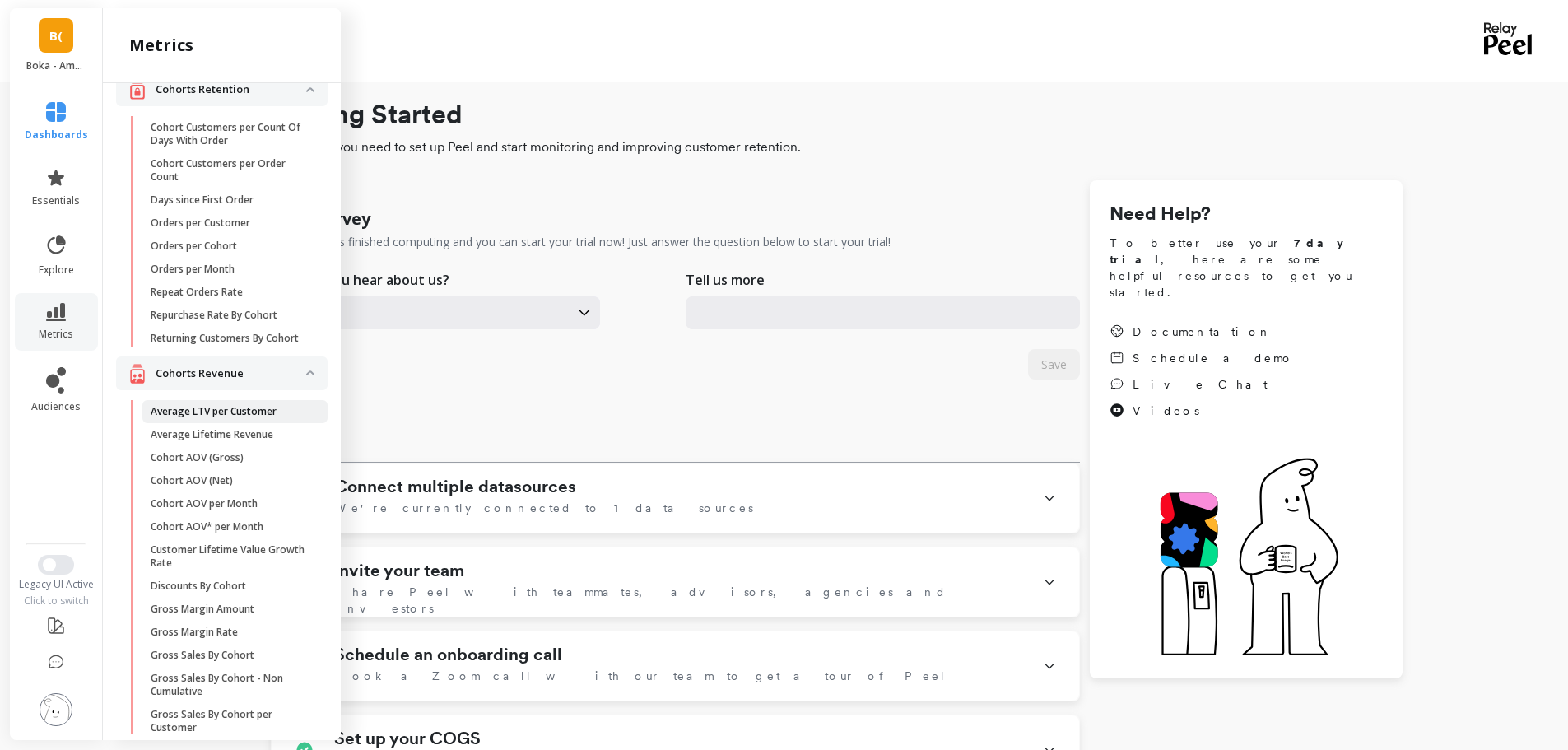
click at [233, 418] on p "Average LTV per Customer" at bounding box center [213, 412] width 126 height 13
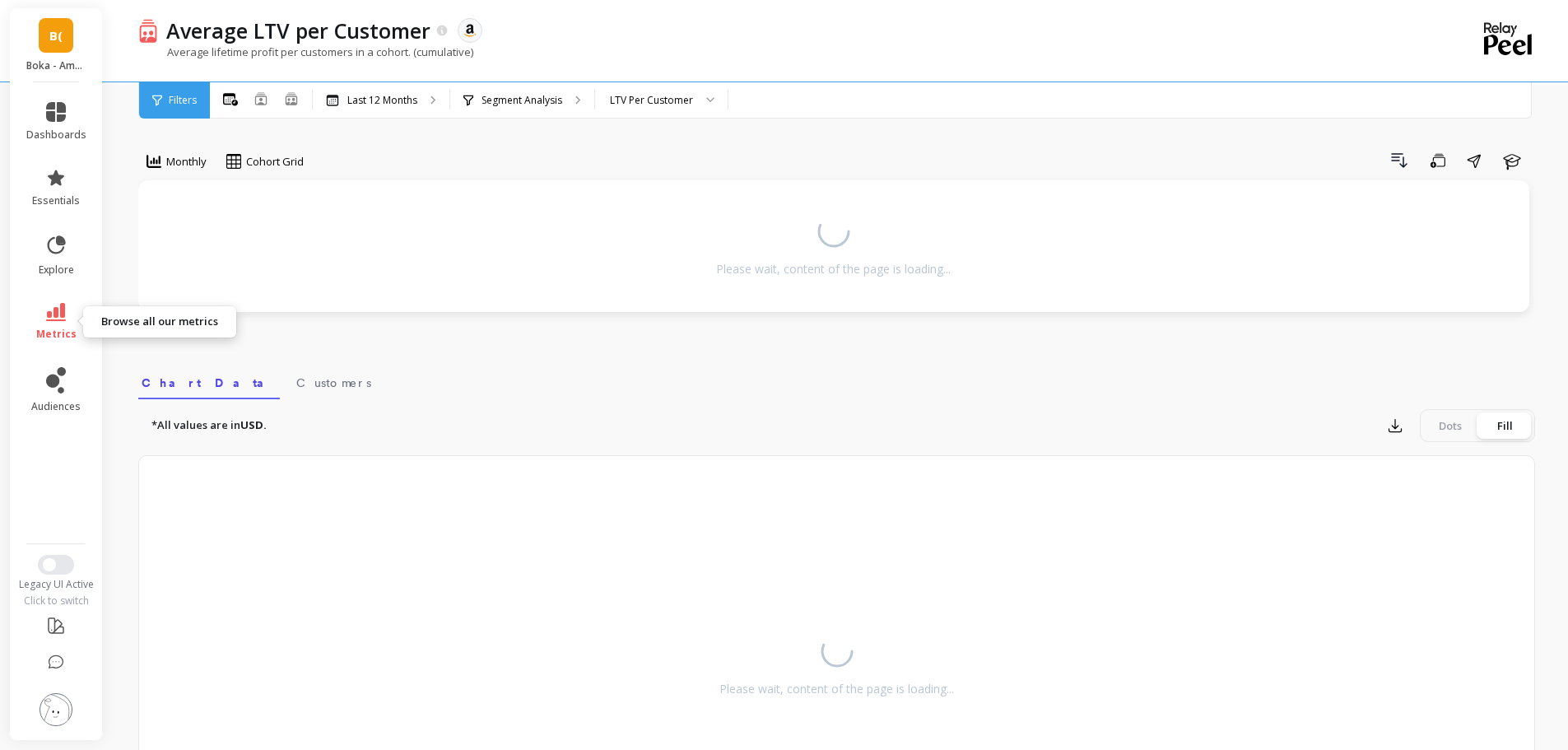
click at [46, 311] on icon at bounding box center [56, 312] width 20 height 18
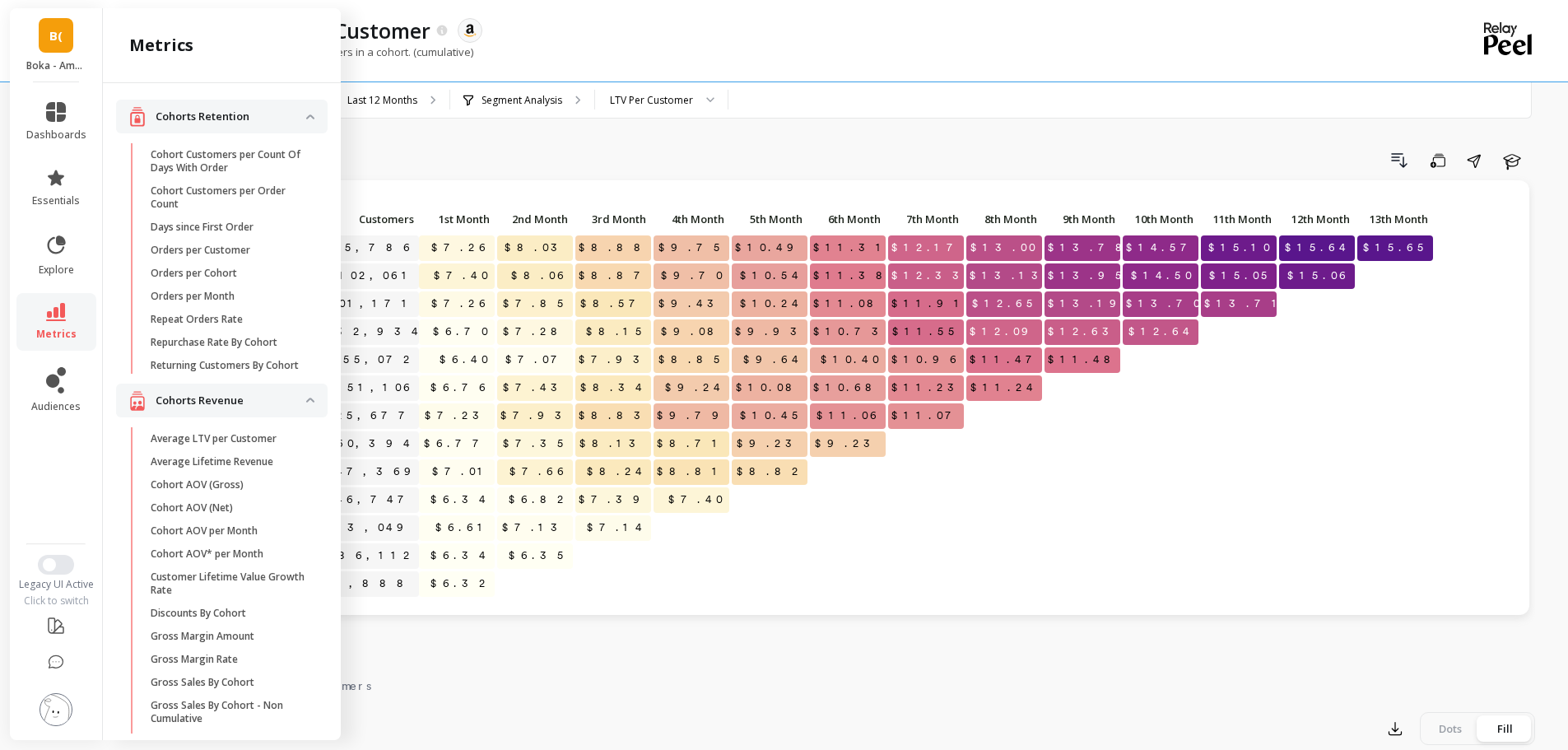
click at [206, 478] on p "Cohort AOV (Gross)" at bounding box center [197, 485] width 93 height 13
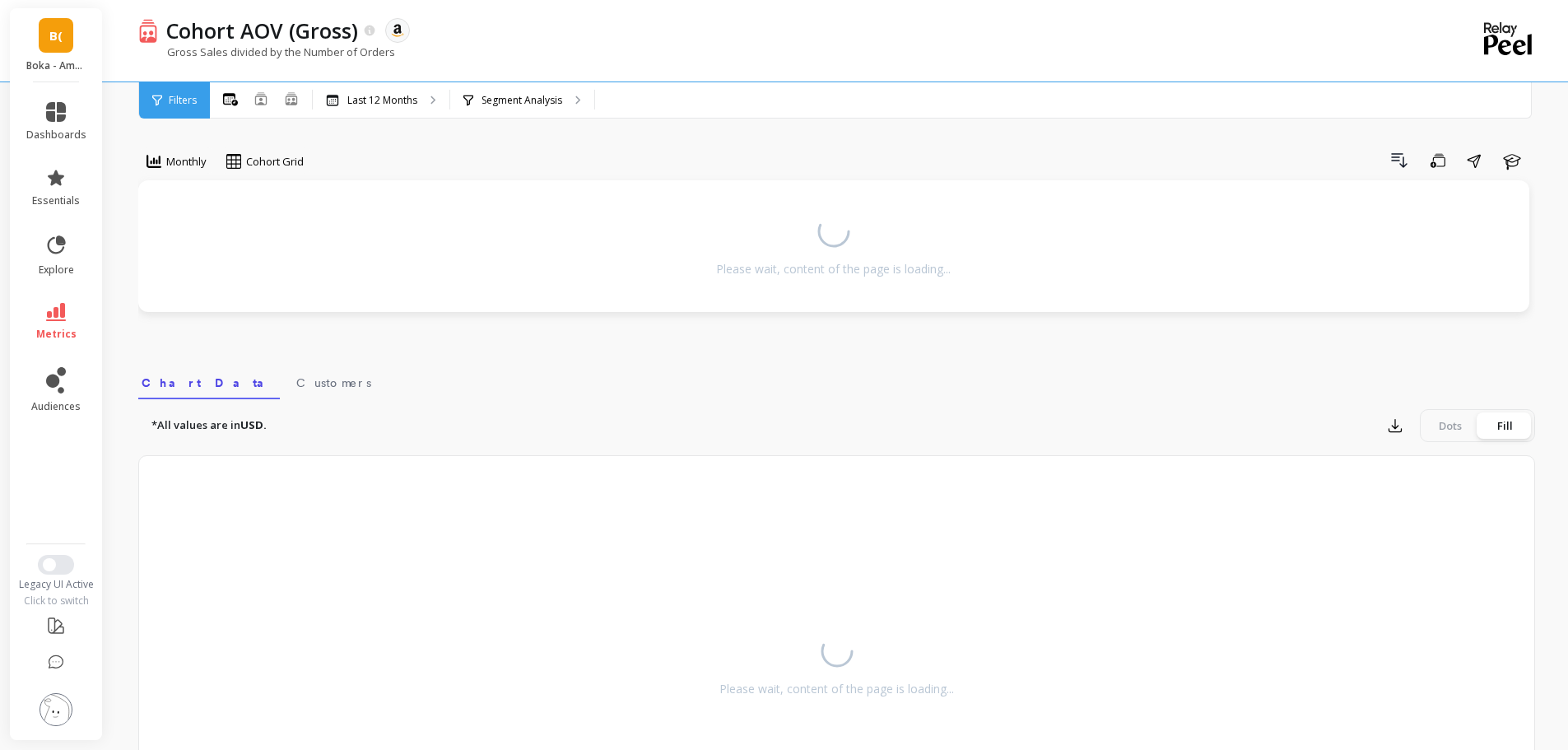
click at [31, 327] on link "metrics" at bounding box center [56, 322] width 60 height 38
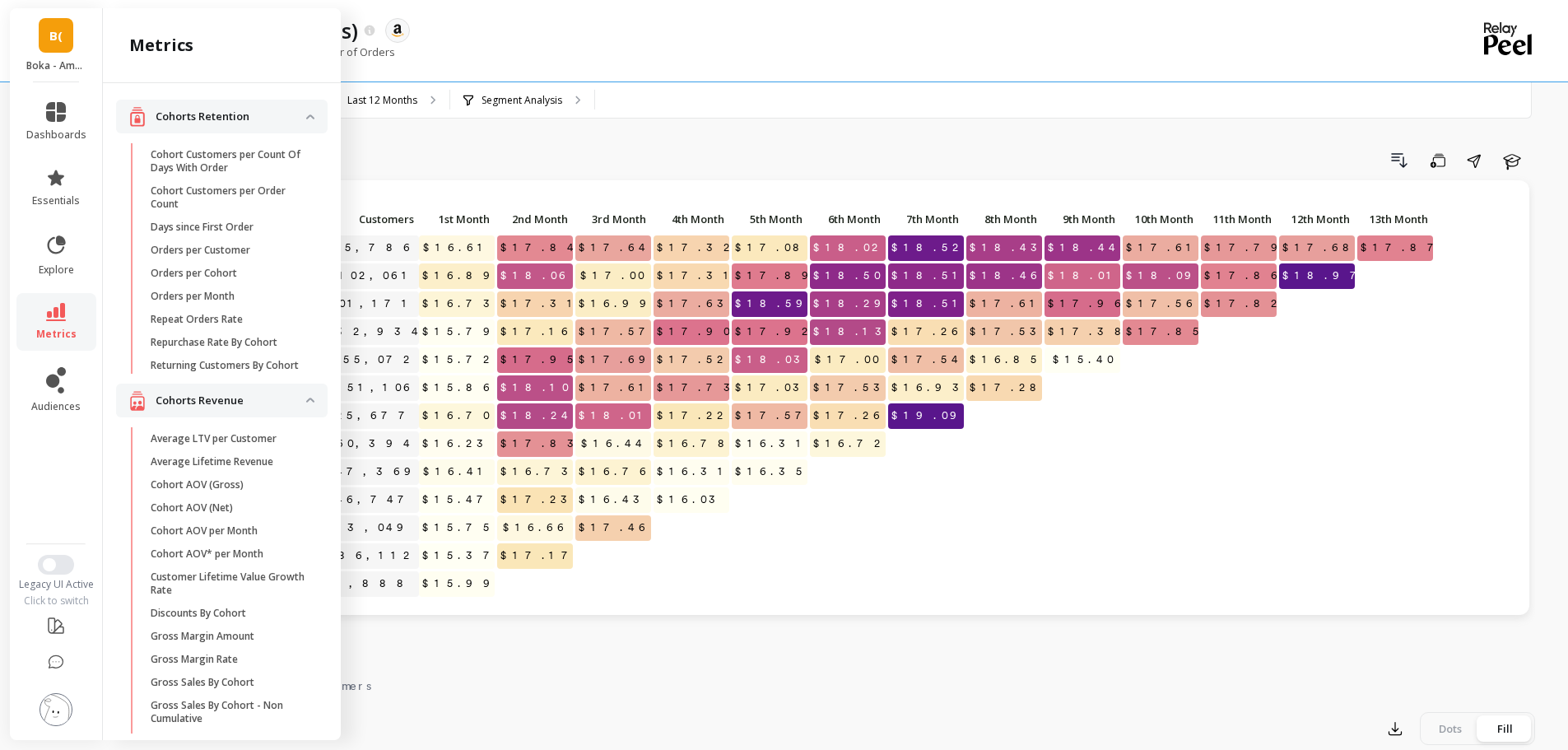
click at [202, 455] on p "Average Lifetime Revenue" at bounding box center [212, 461] width 122 height 13
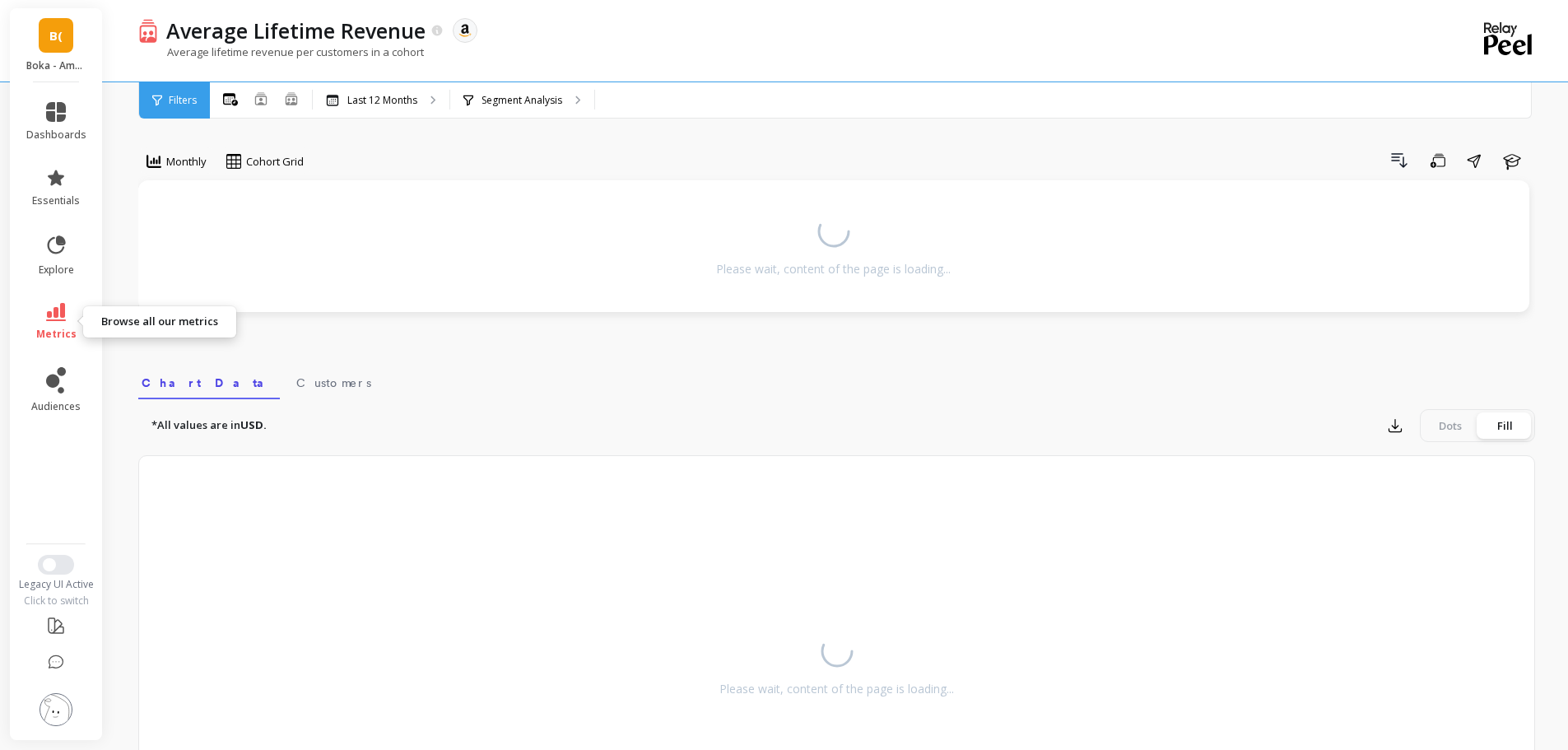
click at [60, 331] on span "metrics" at bounding box center [56, 334] width 41 height 13
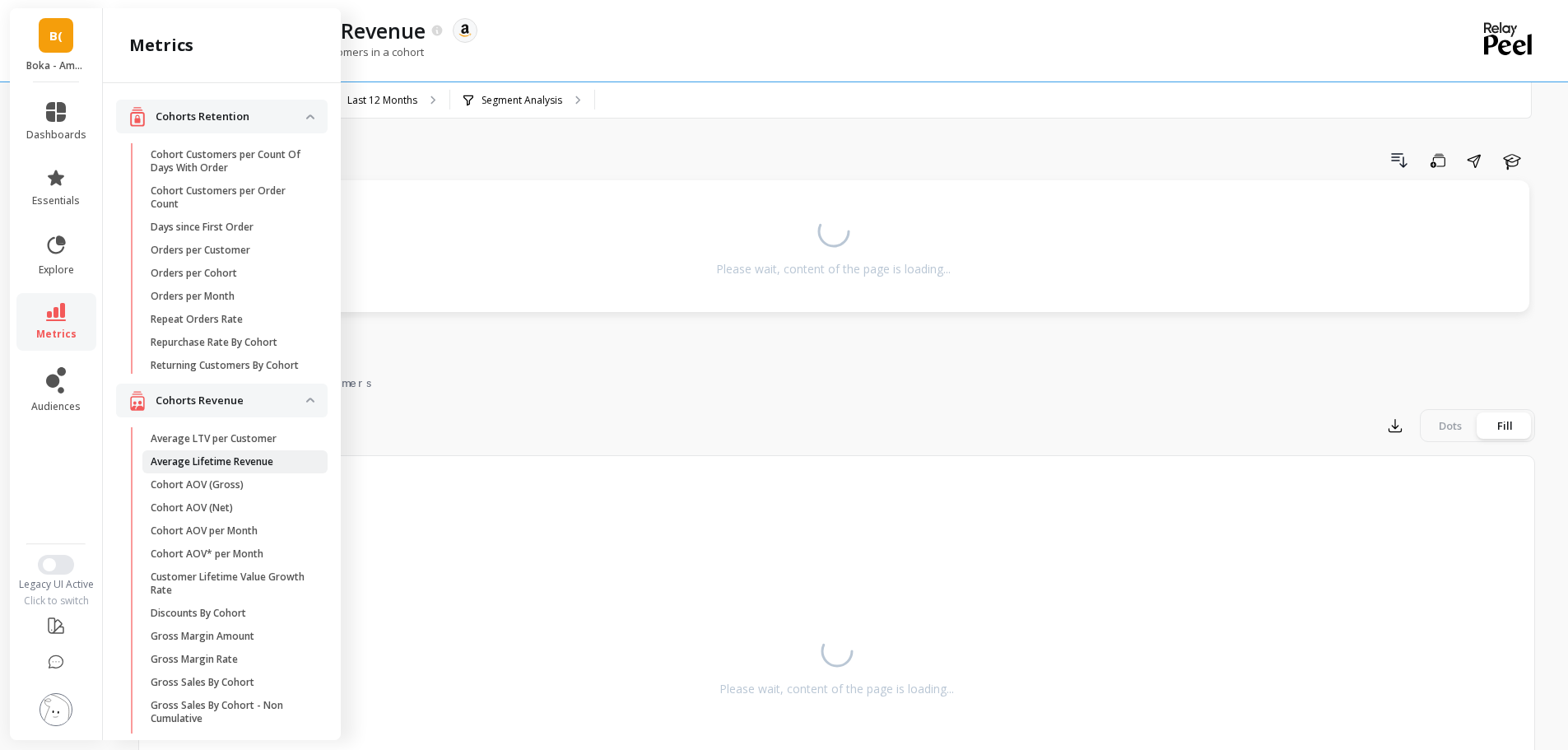
scroll to position [27, 0]
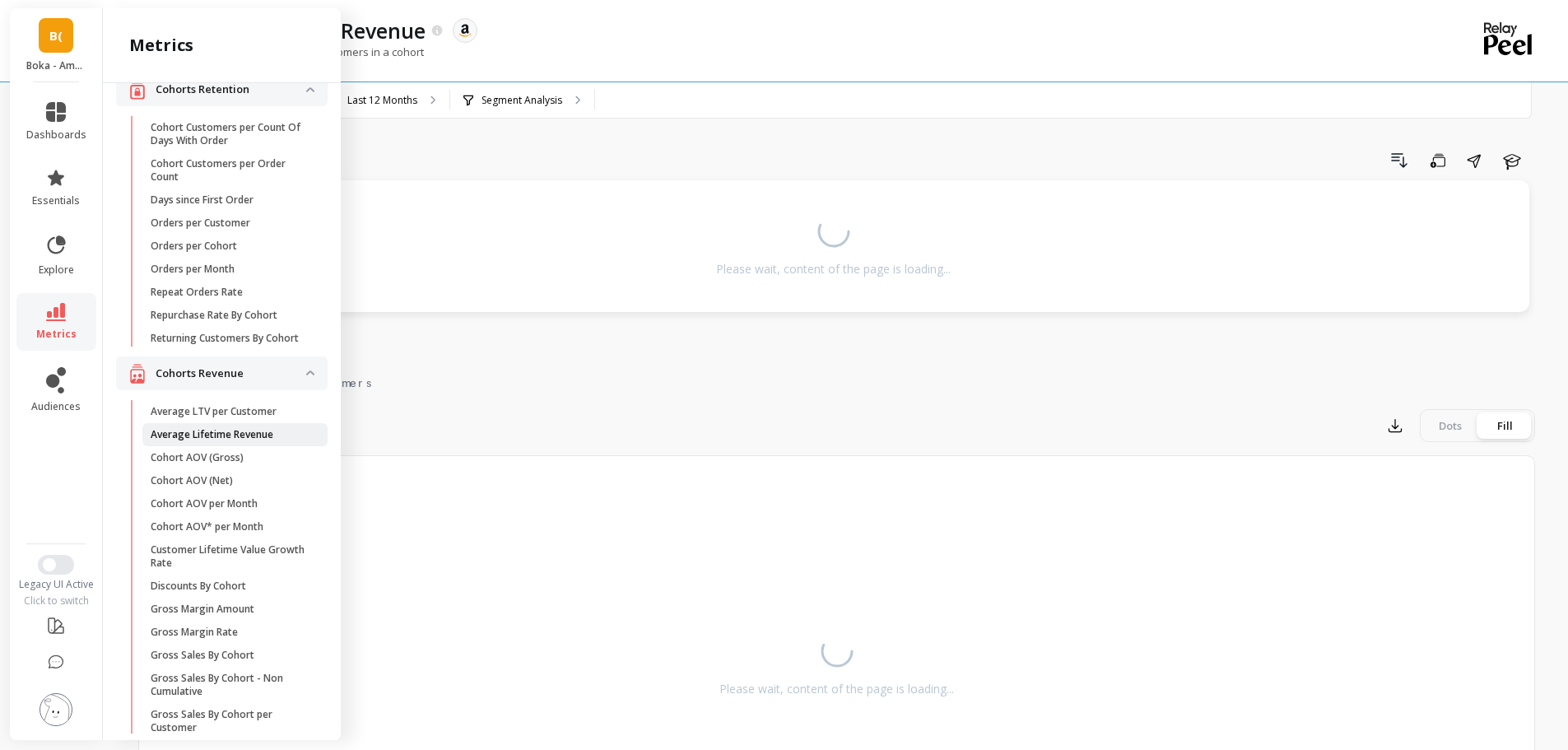
click at [218, 441] on p "Average Lifetime Revenue" at bounding box center [212, 434] width 122 height 13
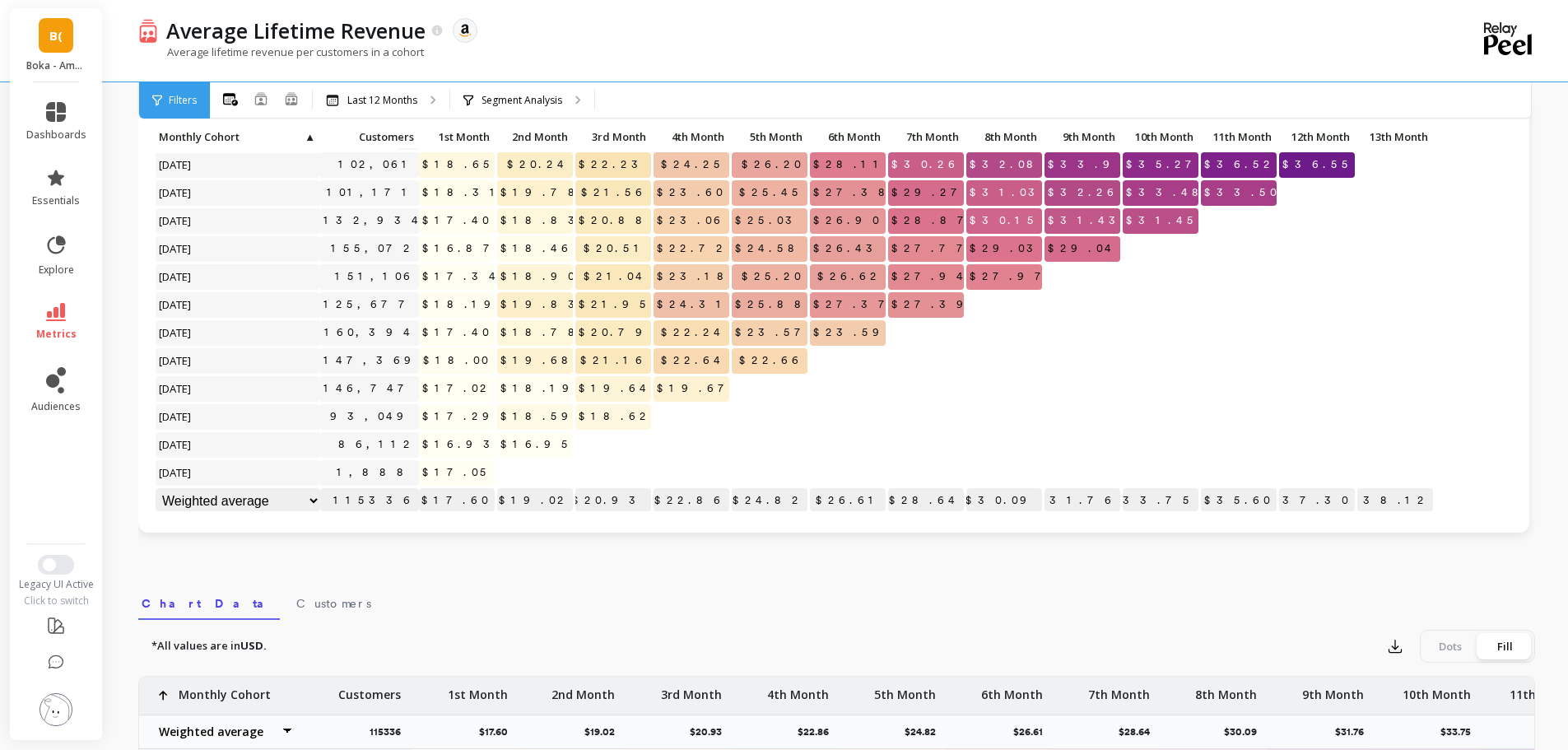
scroll to position [0, 0]
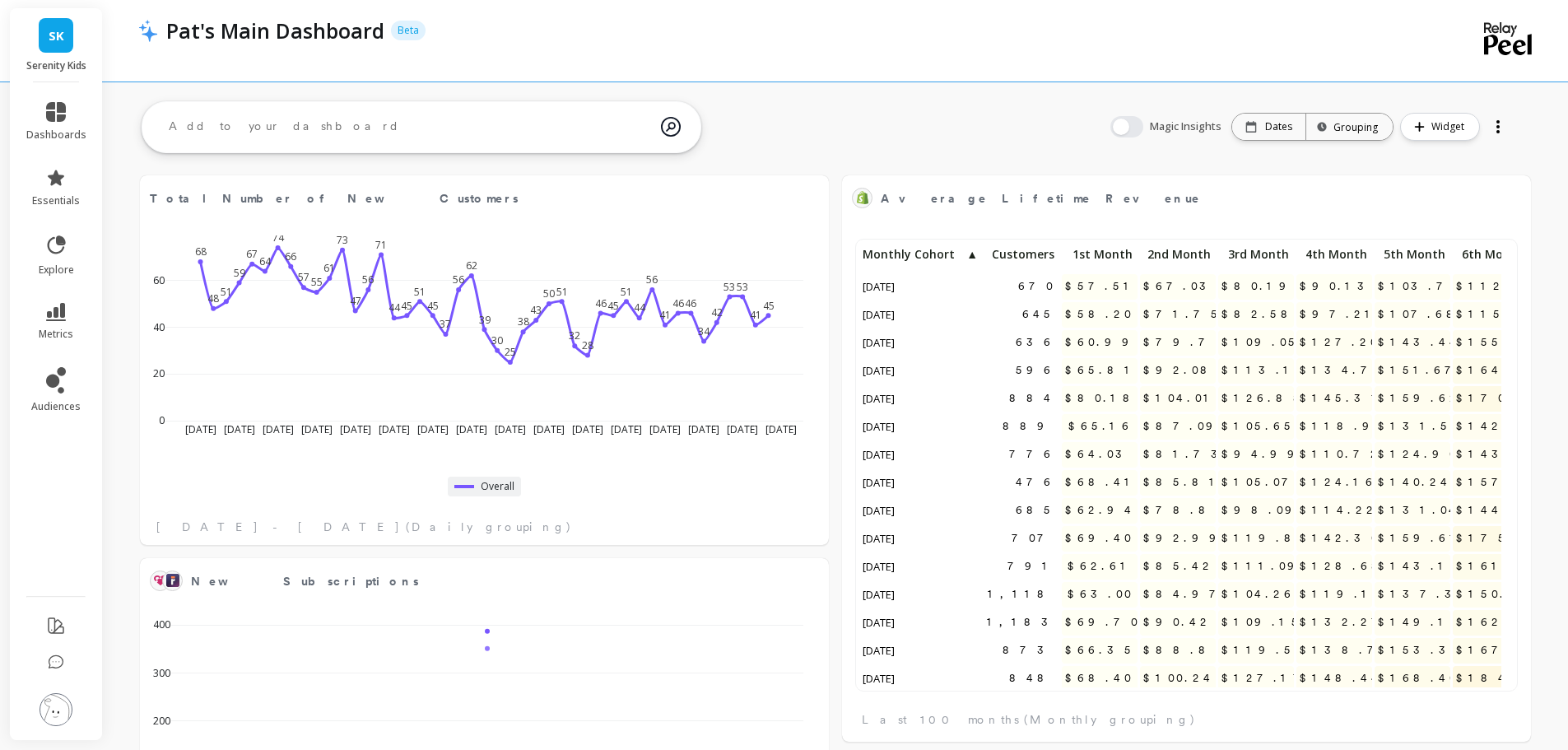
scroll to position [440, 629]
